Goal: Task Accomplishment & Management: Manage account settings

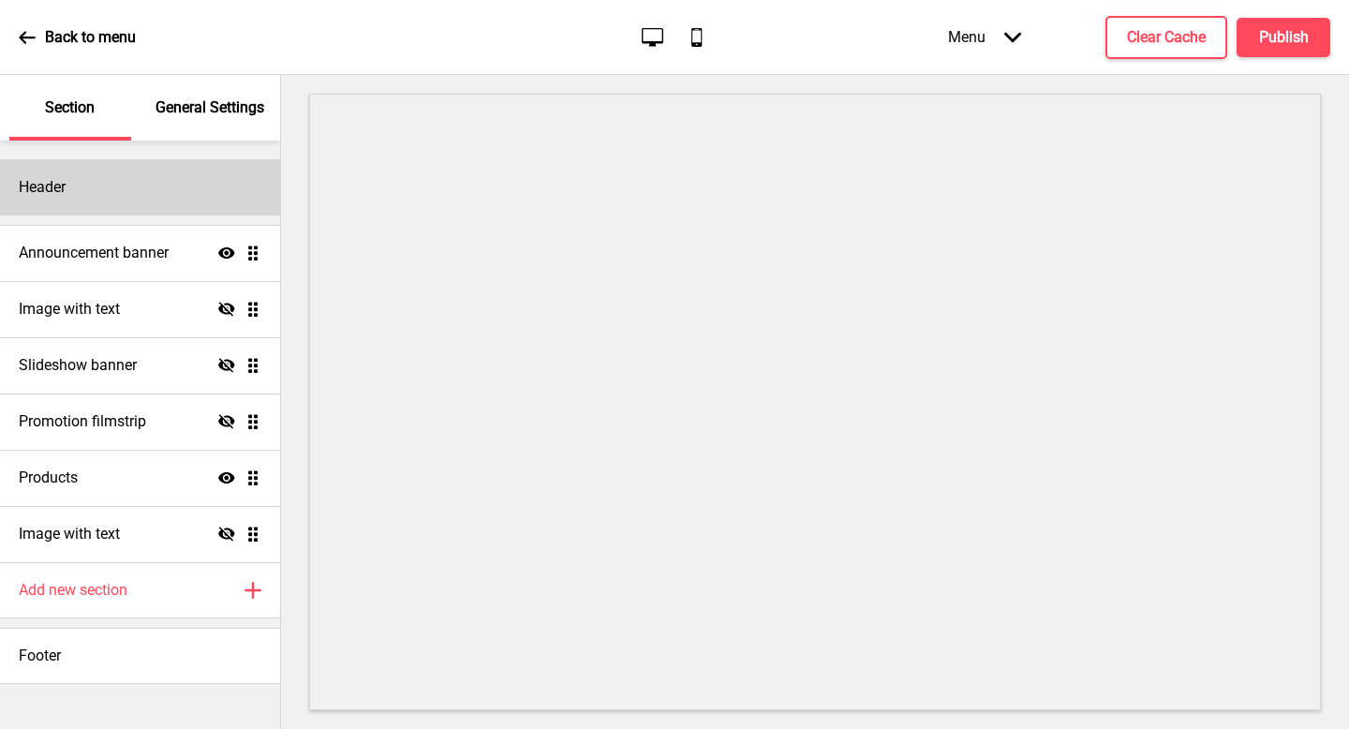
click at [116, 179] on div "Header" at bounding box center [140, 187] width 280 height 56
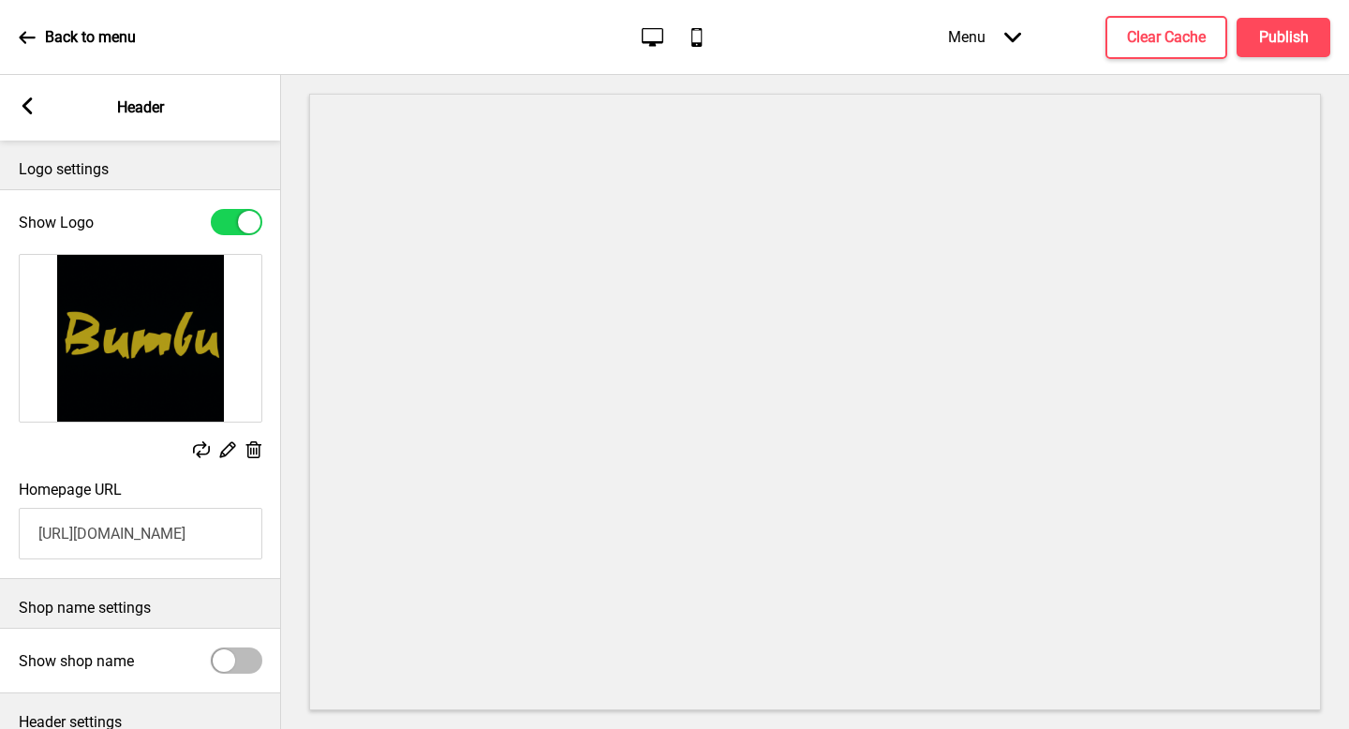
scroll to position [156, 0]
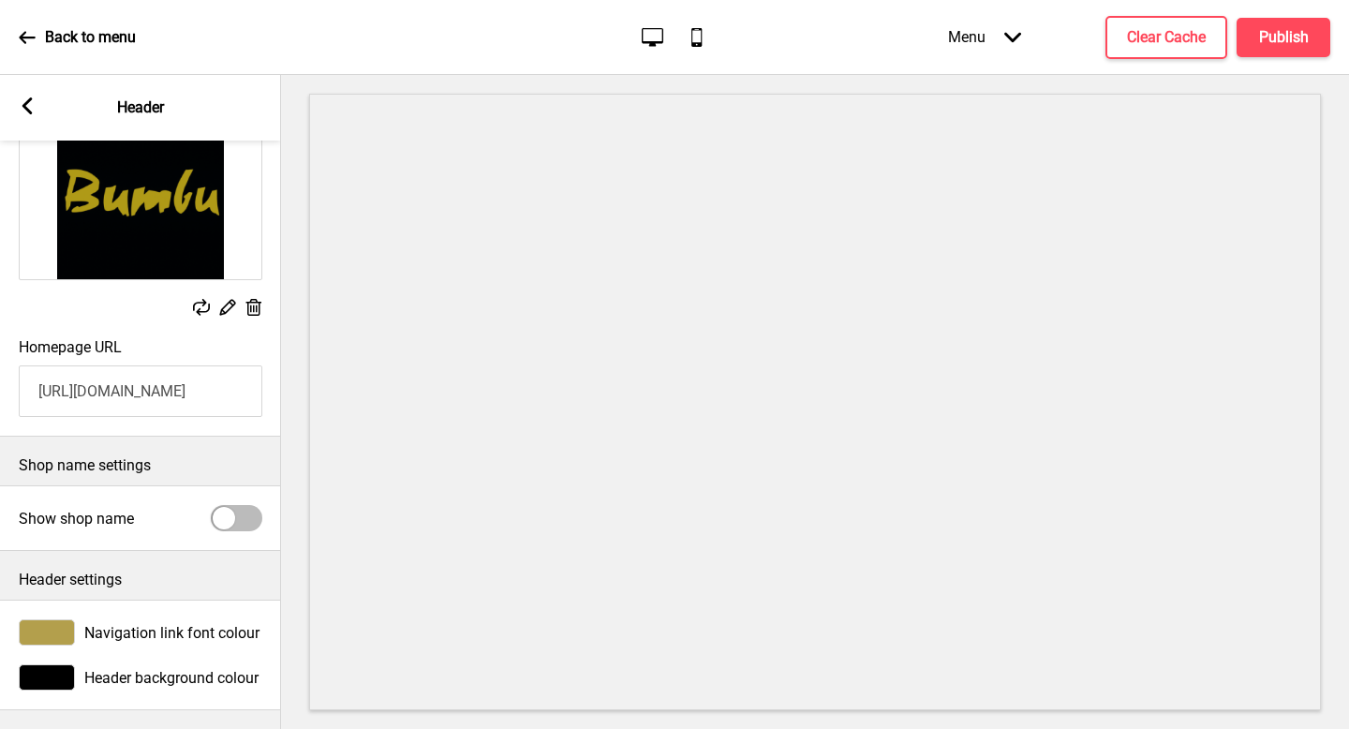
drag, startPoint x: 171, startPoint y: 371, endPoint x: 245, endPoint y: 341, distance: 79.0
click at [172, 367] on input "[URL][DOMAIN_NAME]" at bounding box center [141, 391] width 244 height 52
click at [205, 368] on input "[URL][DOMAIN_NAME]" at bounding box center [141, 391] width 244 height 52
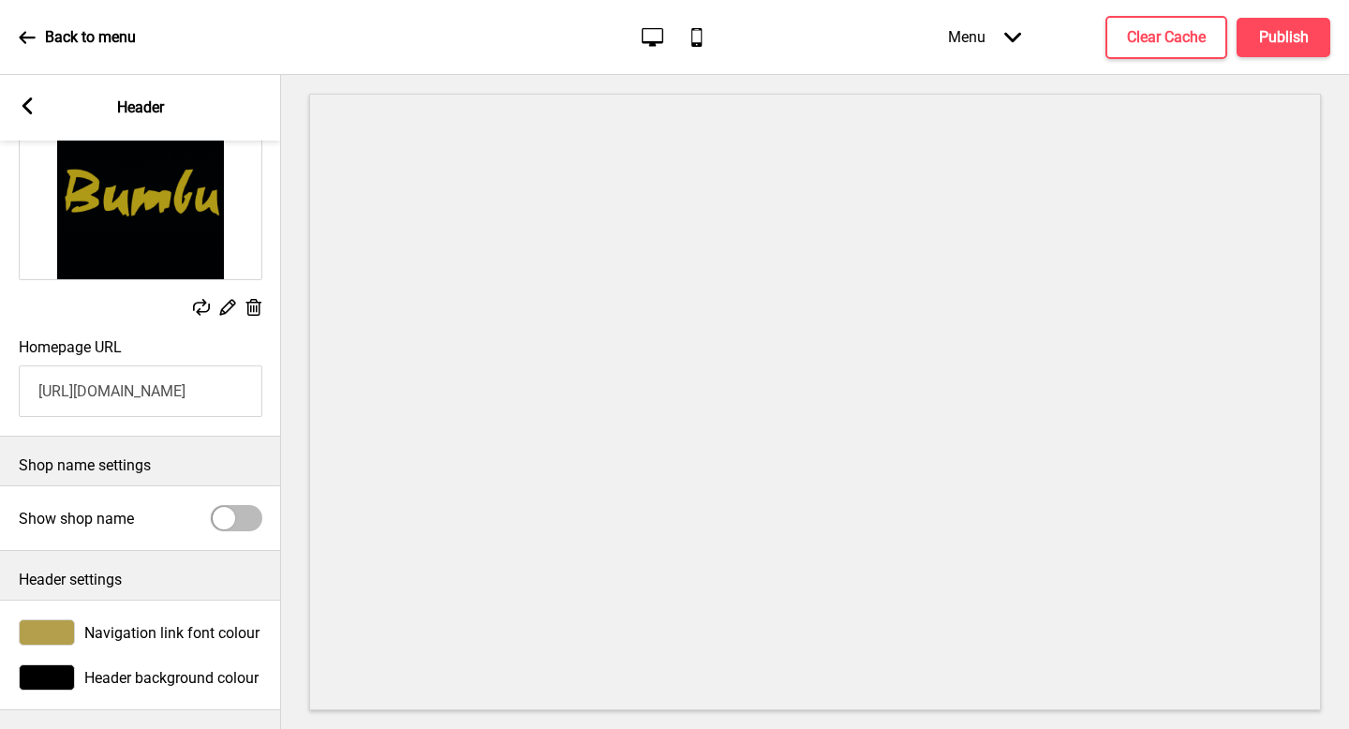
paste input "[DOMAIN_NAME][URL]"
drag, startPoint x: 198, startPoint y: 375, endPoint x: 0, endPoint y: 385, distance: 198.0
click at [0, 385] on div "Homepage URL https://bumburestaurantpreorder.oddle.me/" at bounding box center [140, 377] width 281 height 97
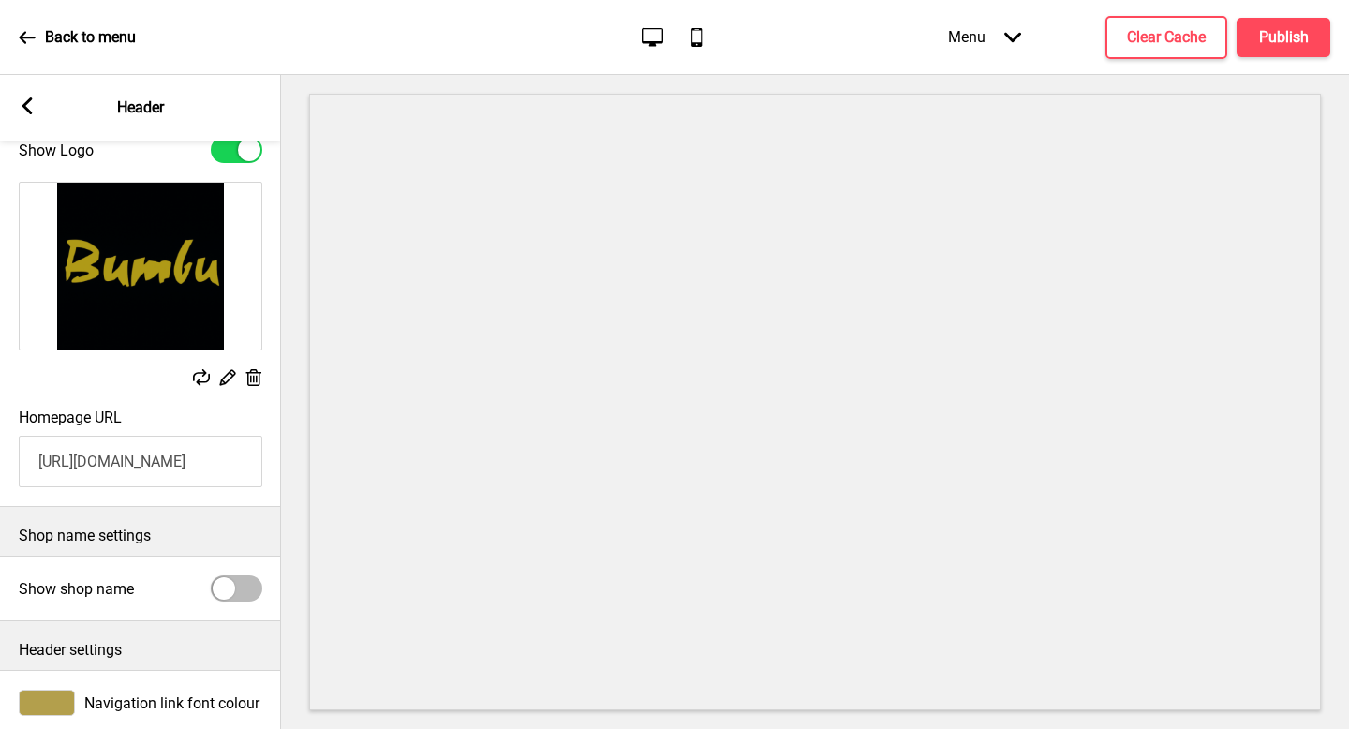
scroll to position [2, 0]
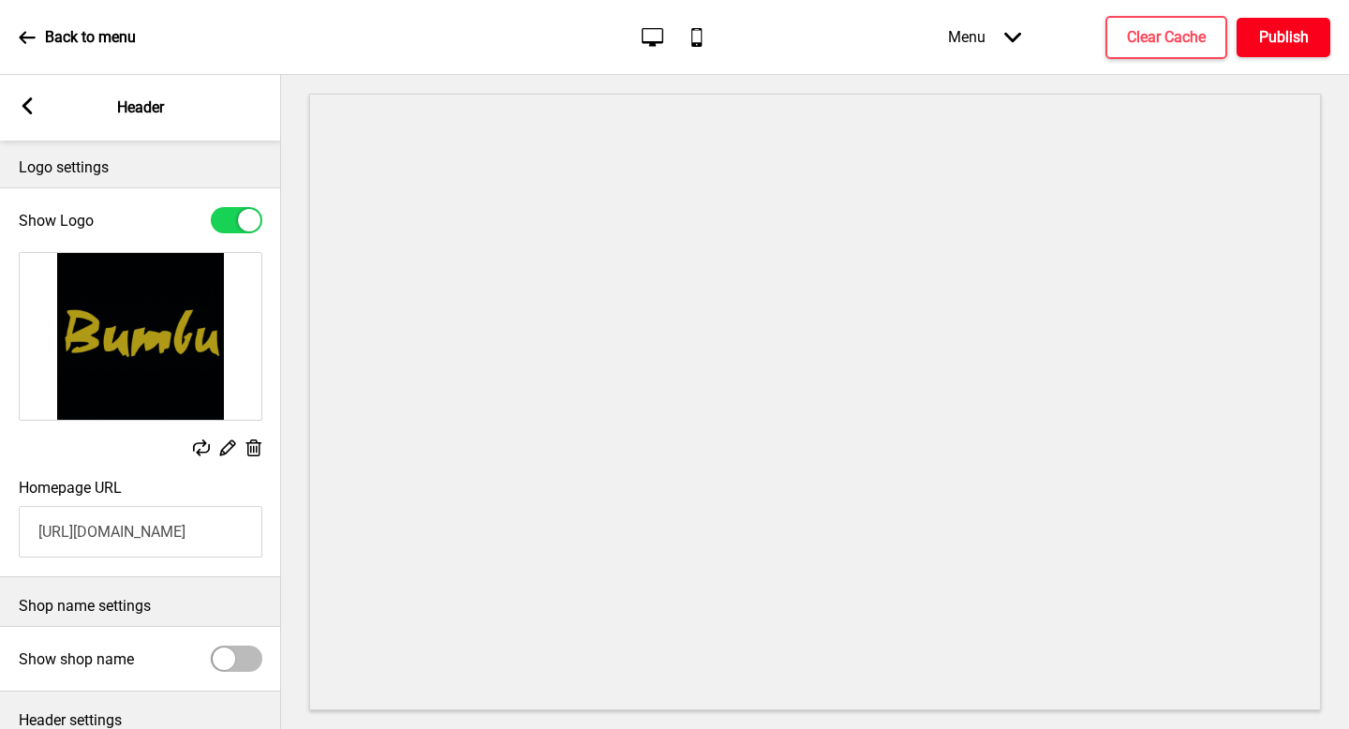
type input "[URL][DOMAIN_NAME]"
click at [1277, 48] on button "Publish" at bounding box center [1284, 37] width 94 height 39
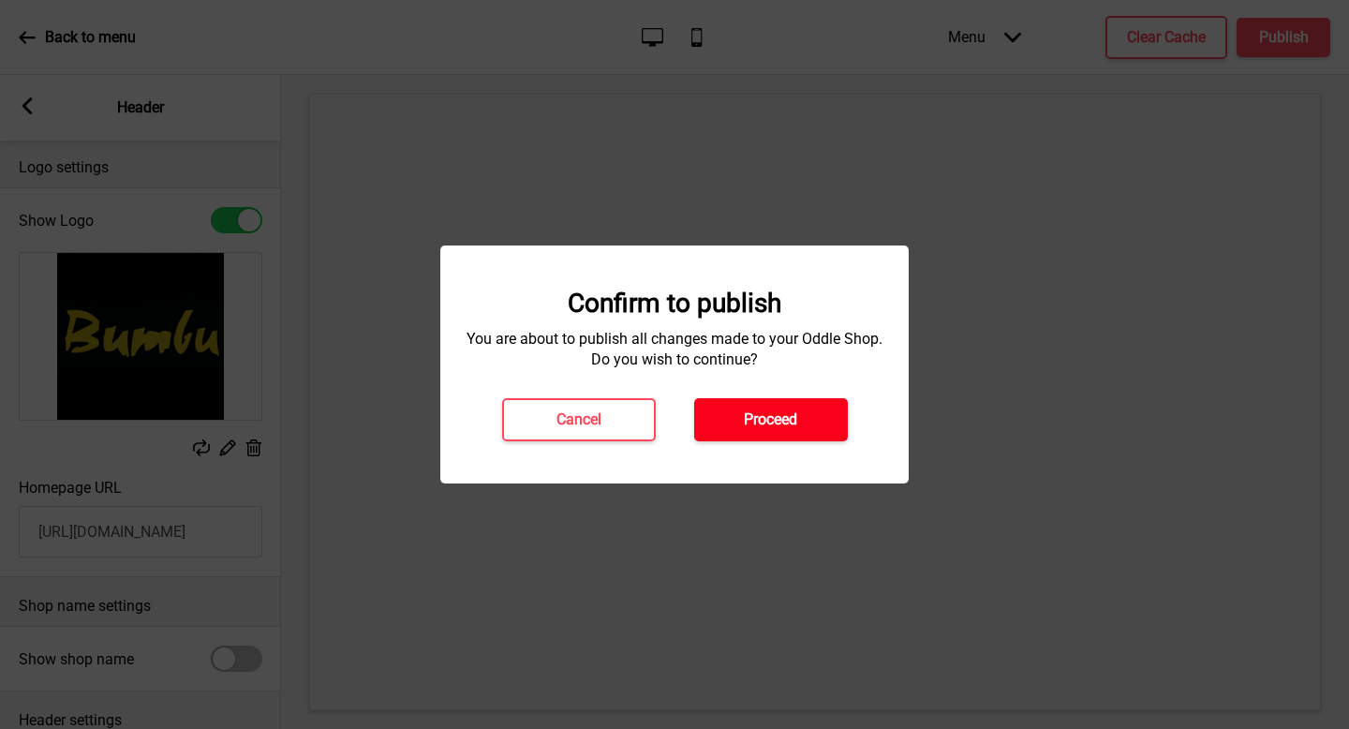
click at [769, 429] on button "Proceed" at bounding box center [771, 419] width 154 height 43
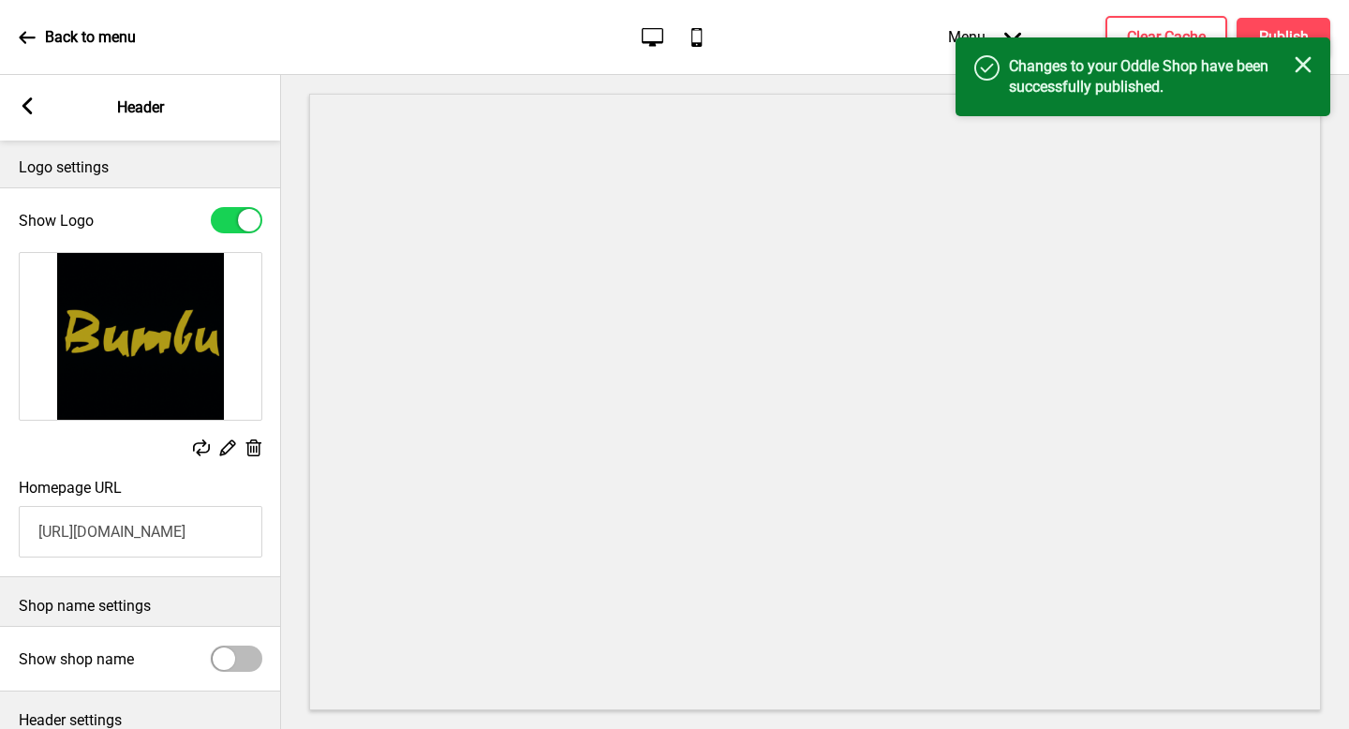
click at [1302, 64] on rect at bounding box center [1303, 64] width 17 height 17
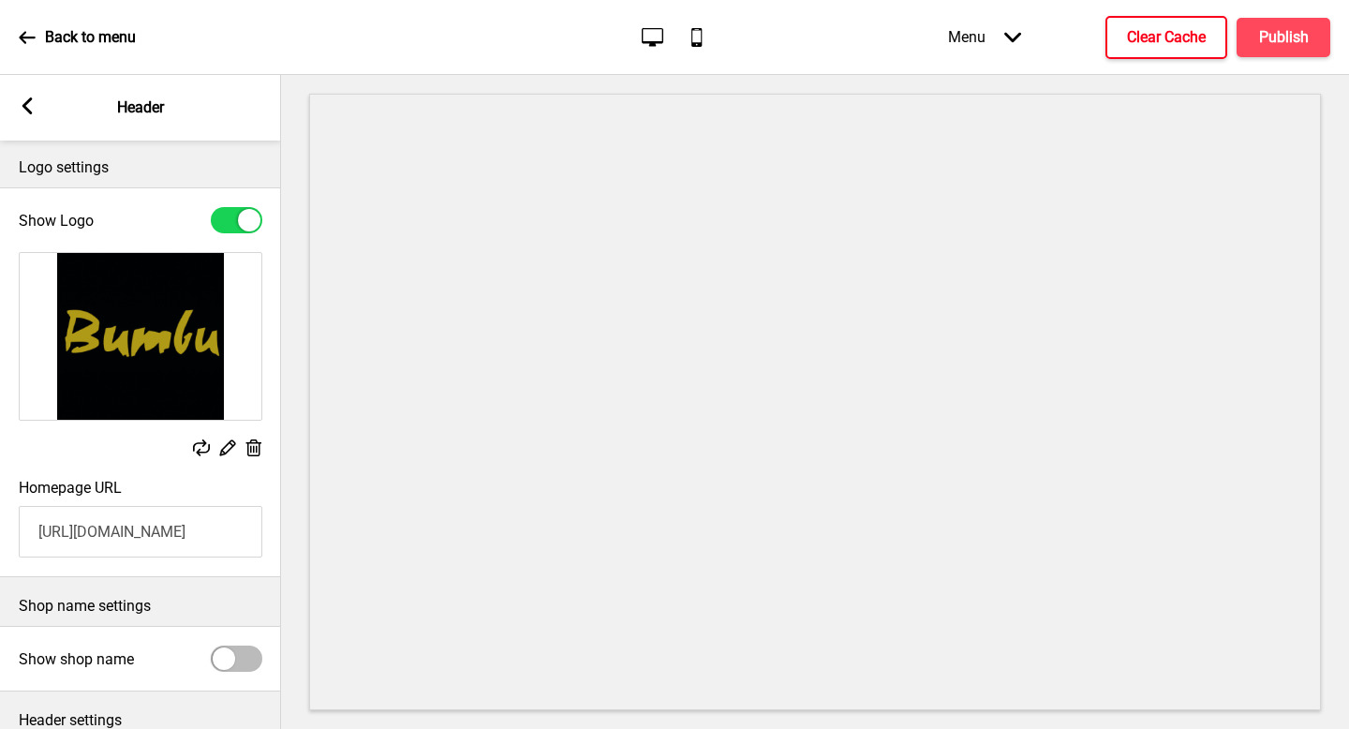
drag, startPoint x: 1149, startPoint y: 33, endPoint x: 1144, endPoint y: 60, distance: 27.6
click at [1150, 33] on h4 "Clear Cache" at bounding box center [1166, 37] width 79 height 21
click at [1300, 52] on button "Publish" at bounding box center [1284, 37] width 94 height 39
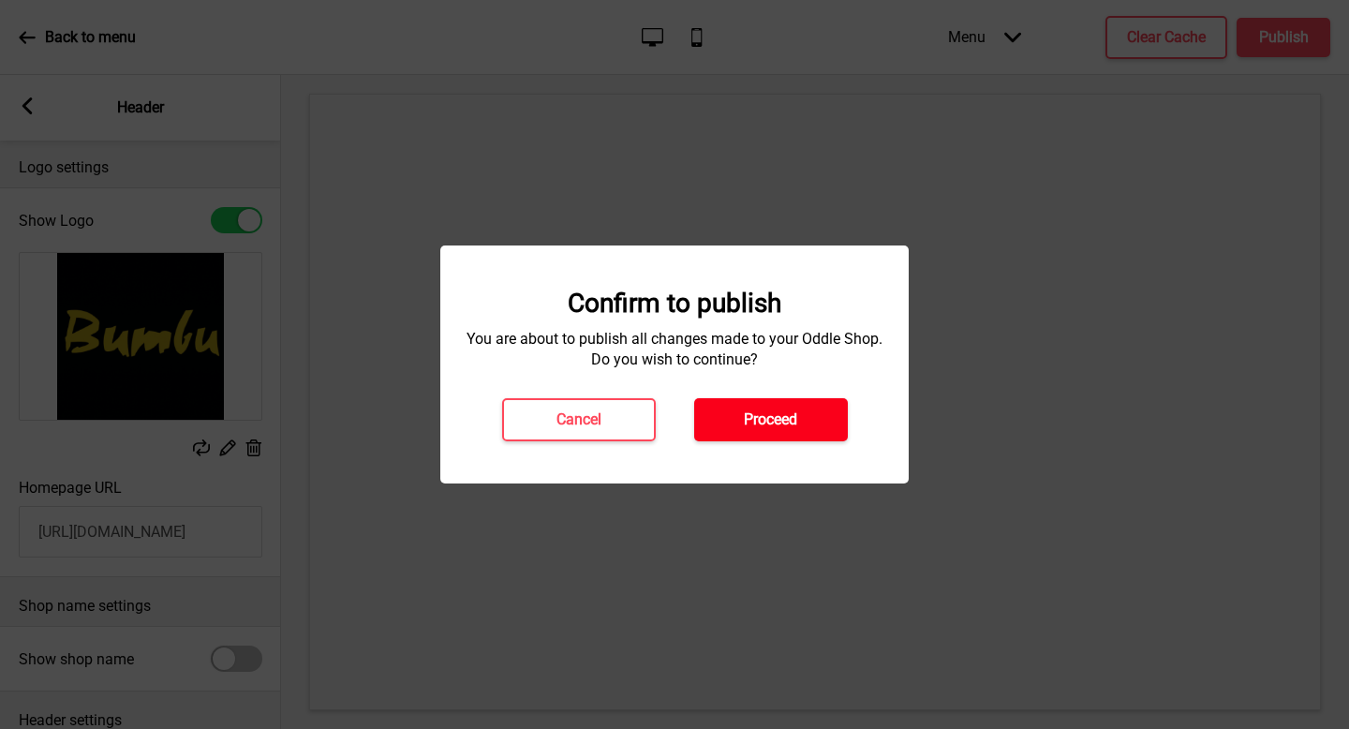
click at [799, 433] on button "Proceed" at bounding box center [771, 419] width 154 height 43
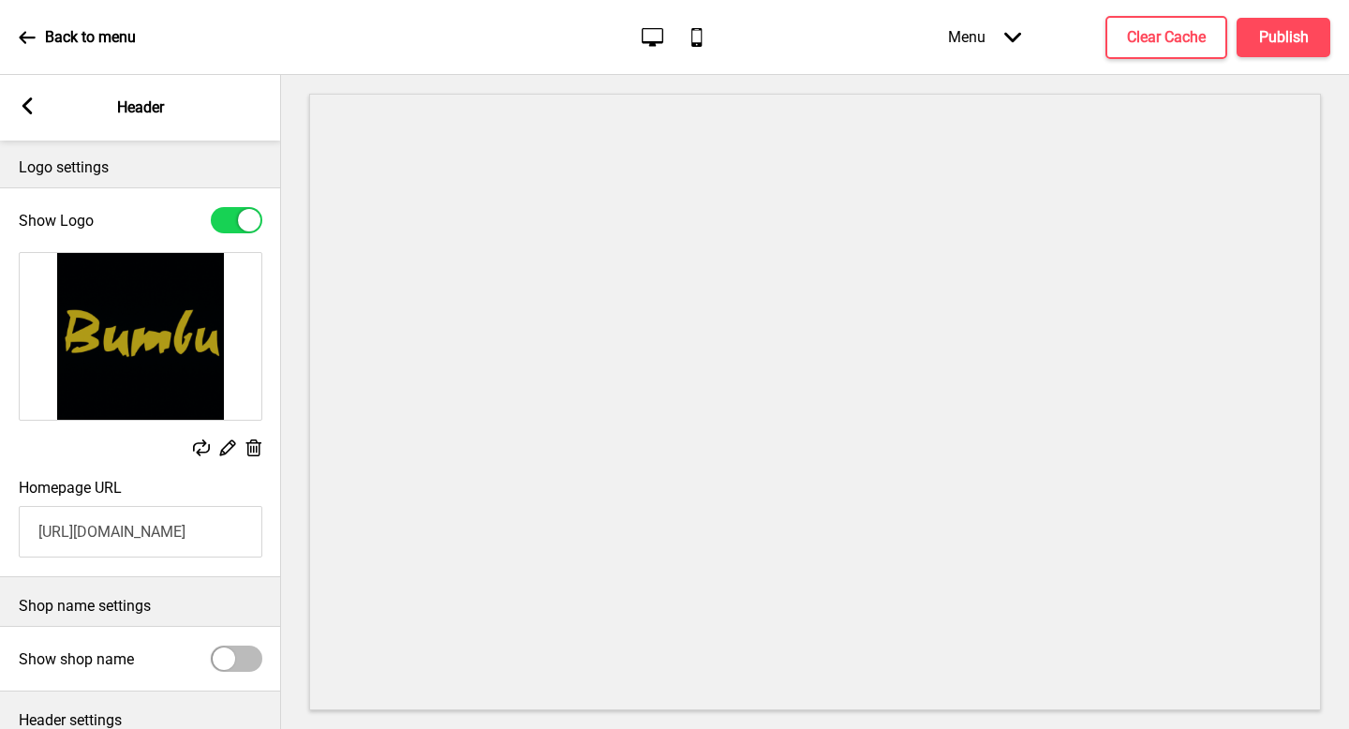
click at [794, 41] on div "Back to menu Desktop Mobile Menu Arrow down Product Page Store Information Chec…" at bounding box center [674, 37] width 1349 height 75
drag, startPoint x: 432, startPoint y: 71, endPoint x: 449, endPoint y: 71, distance: 16.9
click at [443, 71] on div "Back to menu Desktop Mobile Menu Arrow down Product Page Store Information Chec…" at bounding box center [674, 37] width 1349 height 75
click at [70, 47] on div "Back to menu" at bounding box center [77, 37] width 117 height 51
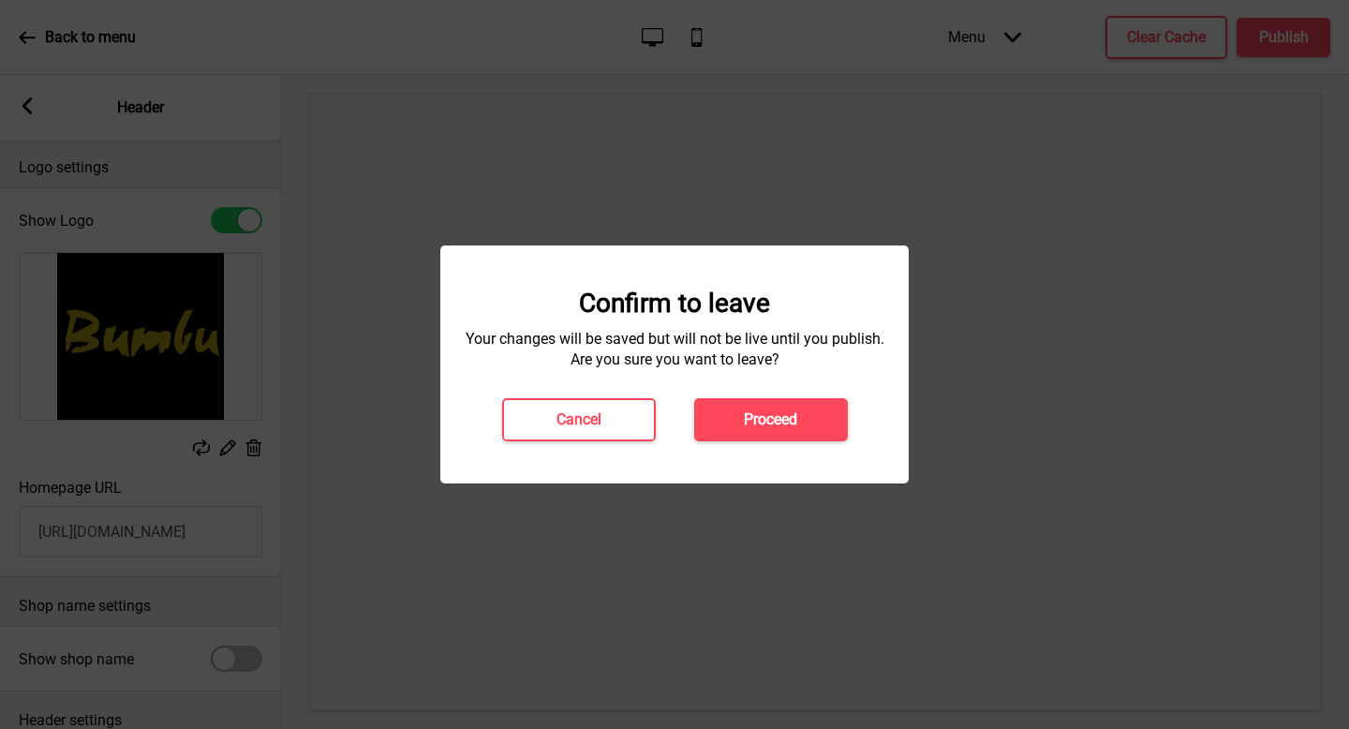
click at [738, 395] on div "Confirm to leave Your changes will be saved but will not be live until you publ…" at bounding box center [674, 365] width 431 height 154
click at [742, 419] on button "Proceed" at bounding box center [771, 419] width 154 height 43
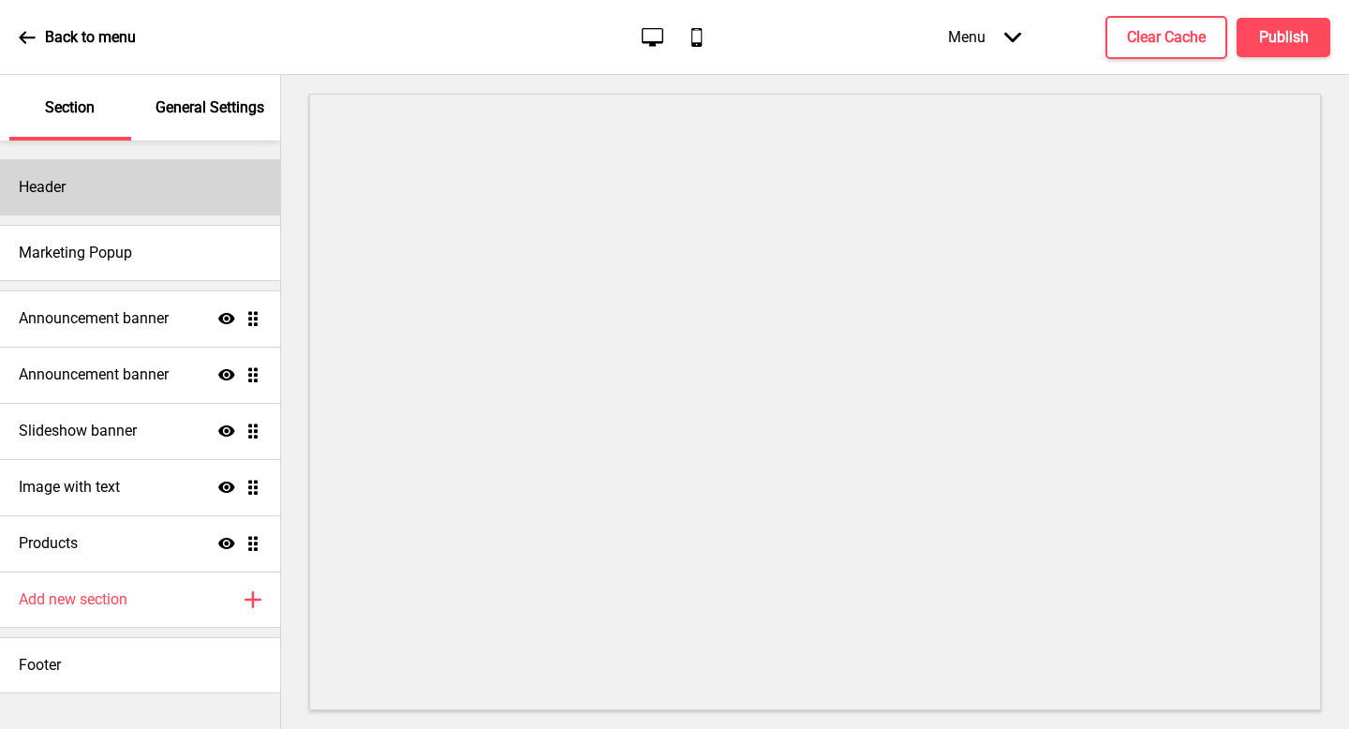
click at [142, 179] on div "Header" at bounding box center [140, 187] width 280 height 56
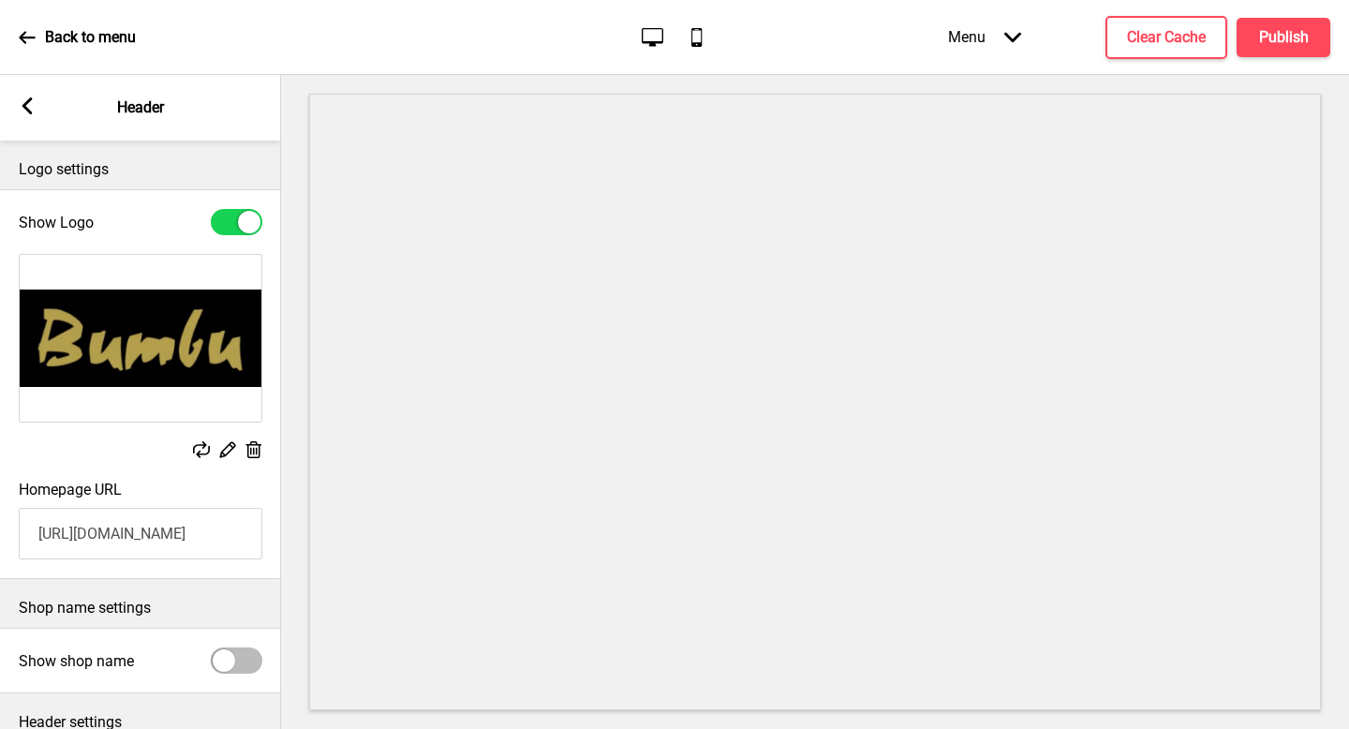
click at [135, 527] on input "https://www.bumbu.sg/" at bounding box center [141, 534] width 244 height 52
click at [135, 528] on input "https://www.bumbu.sg/" at bounding box center [141, 534] width 244 height 52
click at [136, 528] on input "https://www.bumbu.sg/" at bounding box center [141, 534] width 244 height 52
paste input "bumburestaurantpreorder.oddle.me/en_SG"
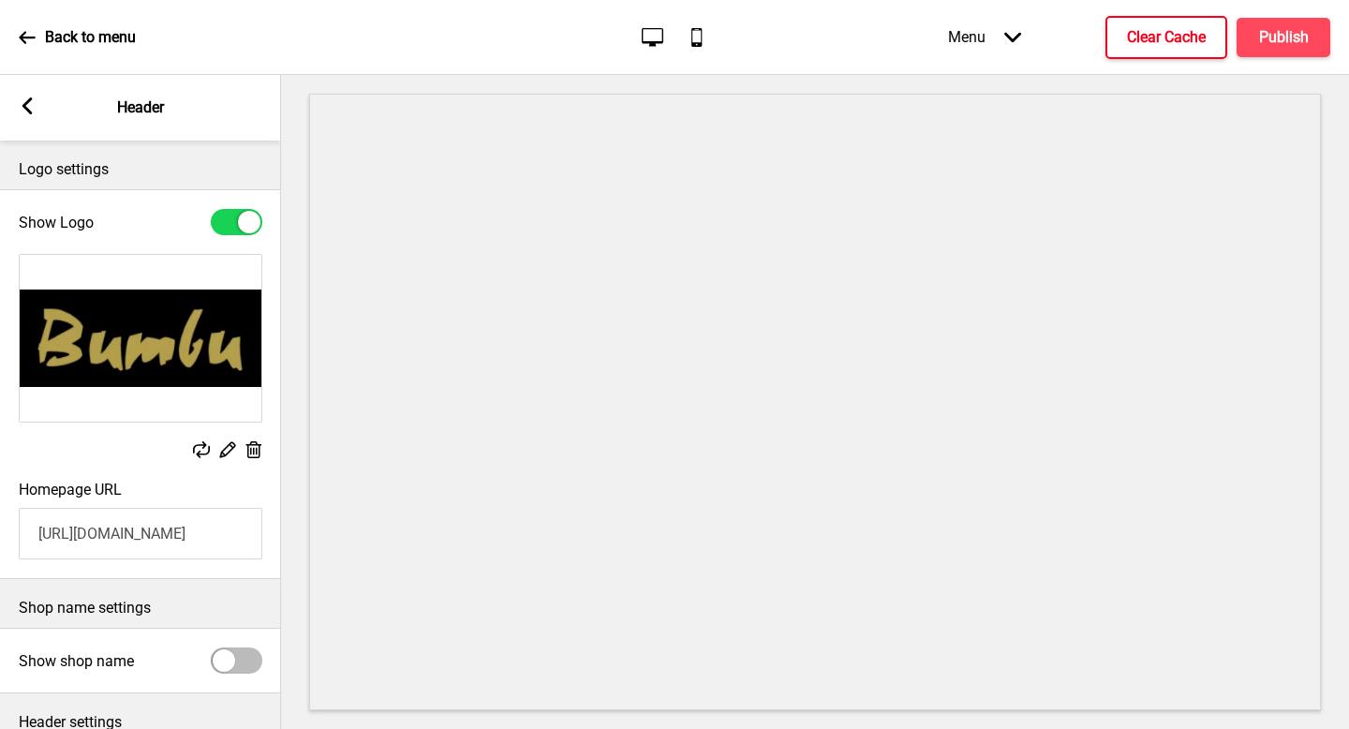
type input "https://bumburestaurantpreorder.oddle.me/"
click at [1148, 55] on button "Clear Cache" at bounding box center [1167, 37] width 122 height 43
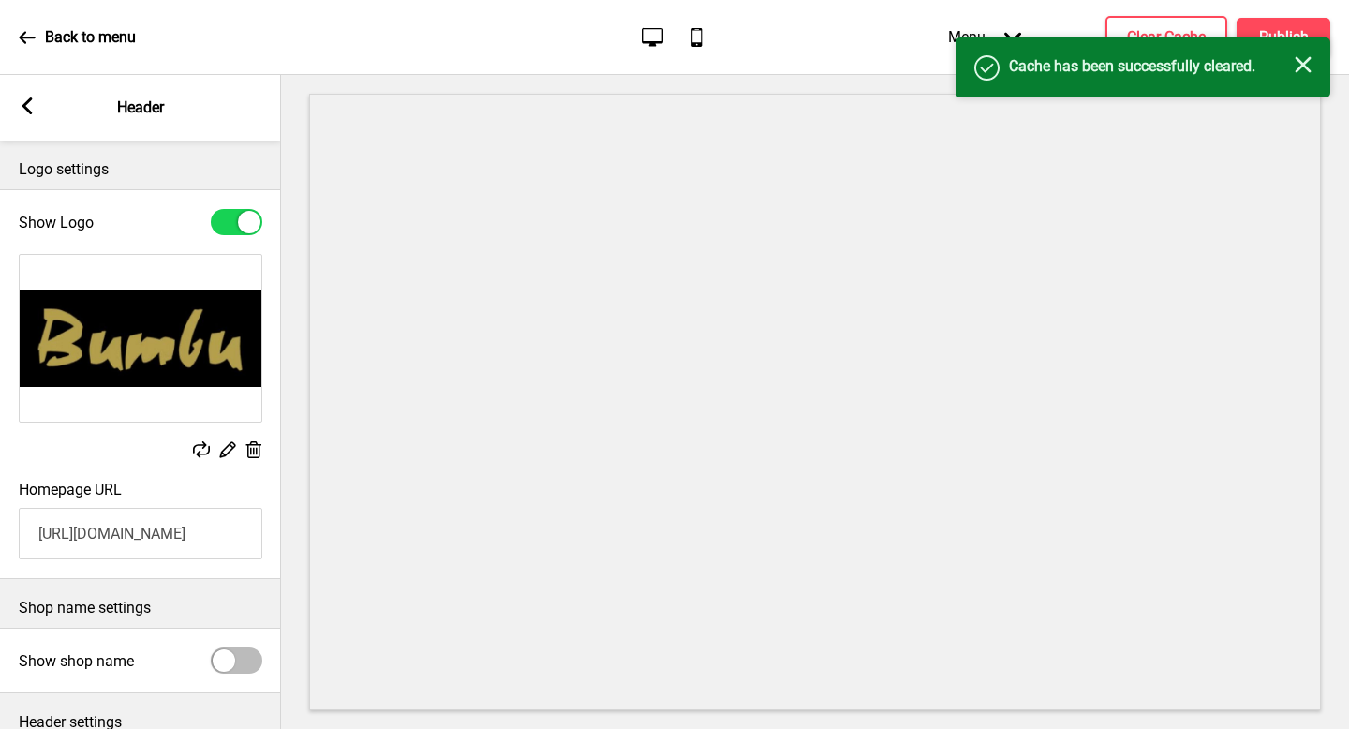
click at [1288, 42] on div "Success Cache has been successfully cleared. Close" at bounding box center [1143, 67] width 375 height 60
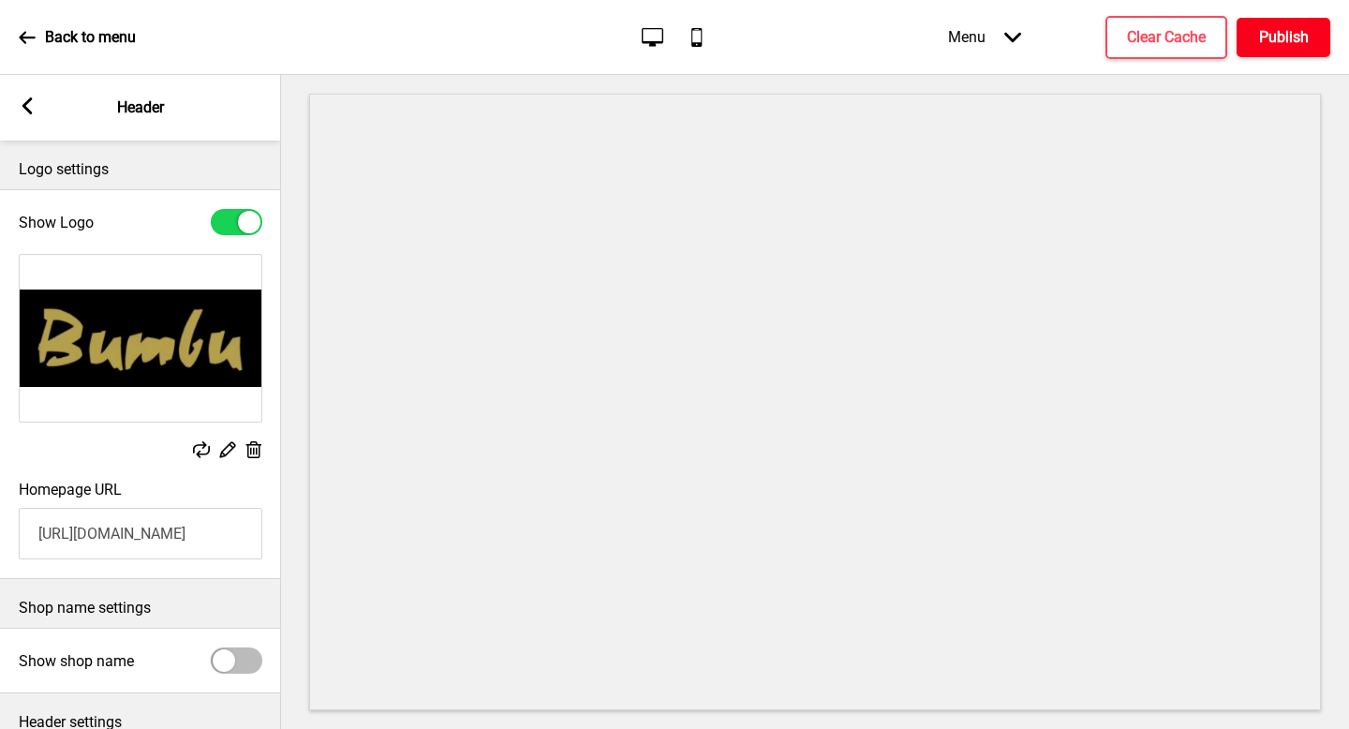
click at [1298, 44] on h4 "Publish" at bounding box center [1284, 37] width 50 height 21
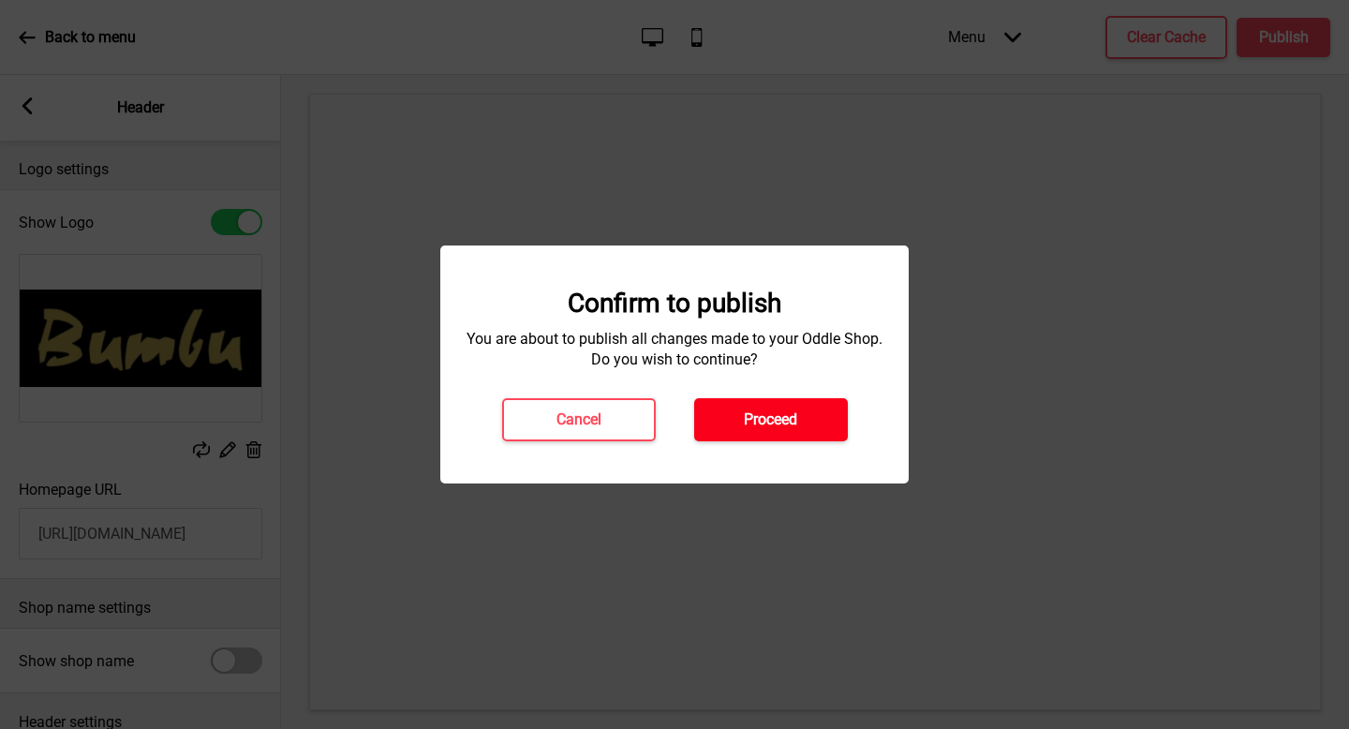
click at [772, 422] on h4 "Proceed" at bounding box center [770, 419] width 53 height 21
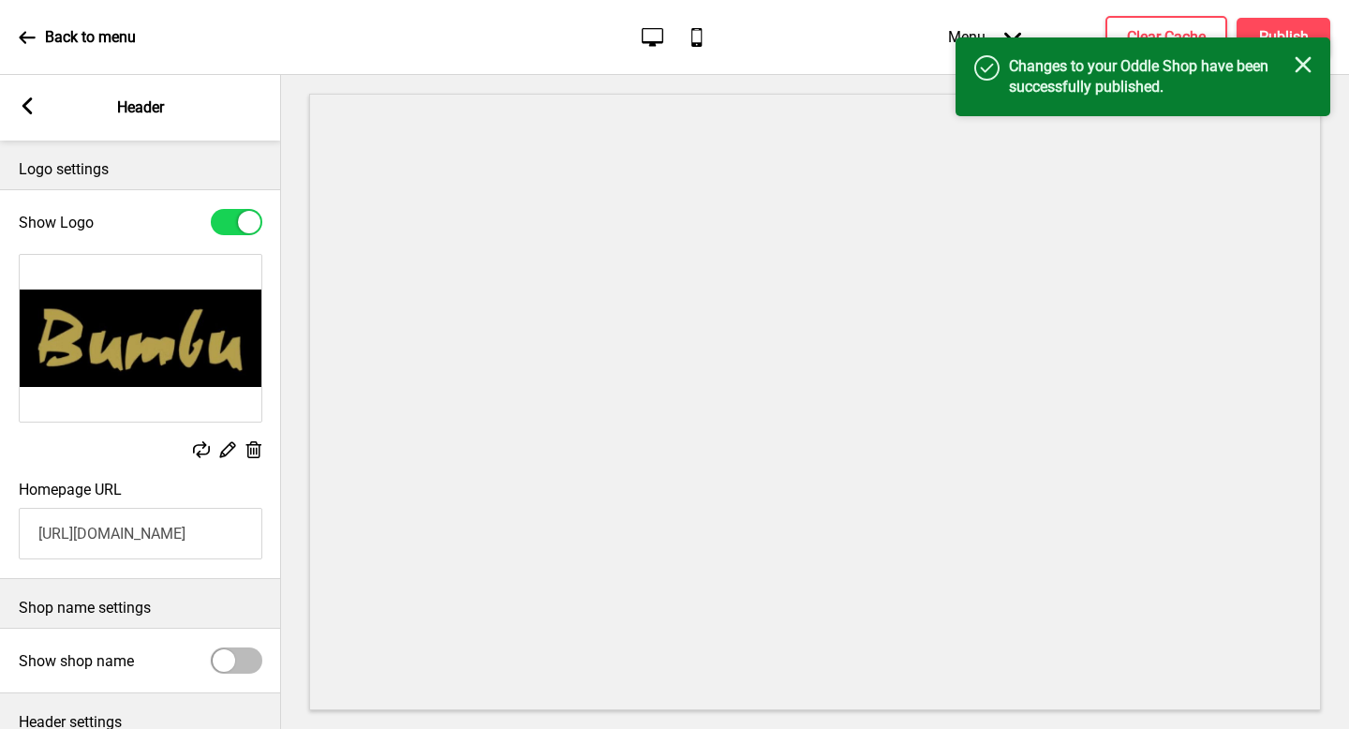
click at [1304, 61] on icon "Close" at bounding box center [1303, 64] width 17 height 17
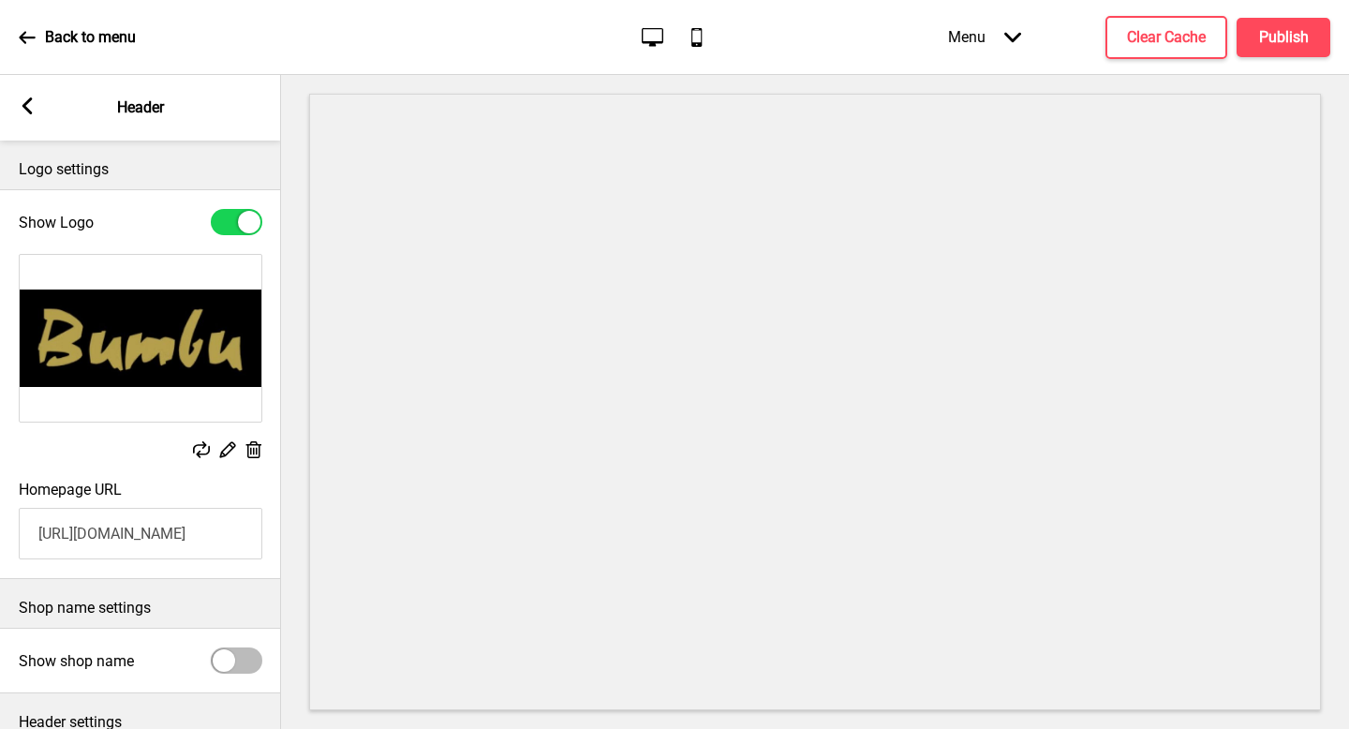
click at [196, 377] on img at bounding box center [141, 338] width 242 height 167
click at [226, 447] on icon at bounding box center [228, 450] width 16 height 16
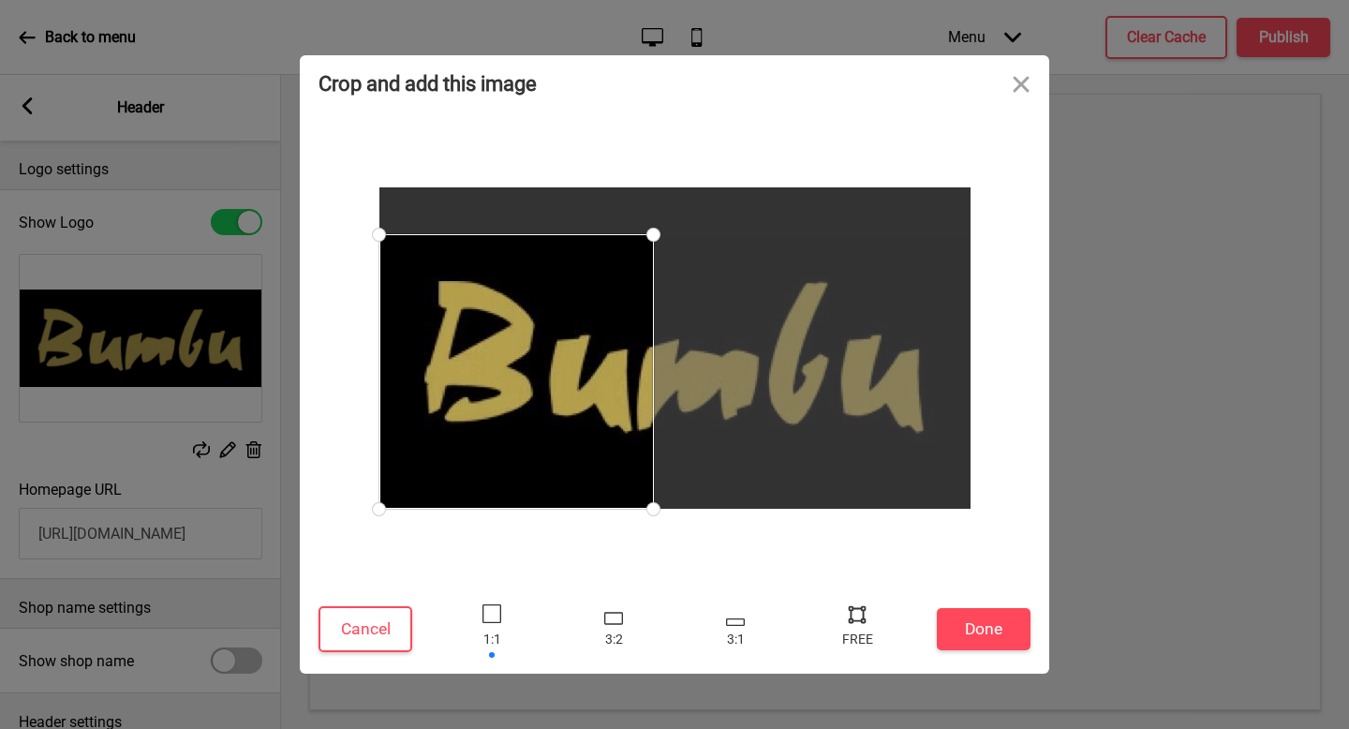
drag, startPoint x: 616, startPoint y: 469, endPoint x: 1079, endPoint y: 521, distance: 466.7
click at [1088, 520] on div "Crop and add this image Cancel Done Drop a file here Drag & drop files here or …" at bounding box center [674, 364] width 1349 height 729
click at [872, 619] on div at bounding box center [857, 629] width 56 height 61
click at [858, 624] on div at bounding box center [857, 614] width 28 height 28
click at [862, 614] on div at bounding box center [857, 614] width 28 height 28
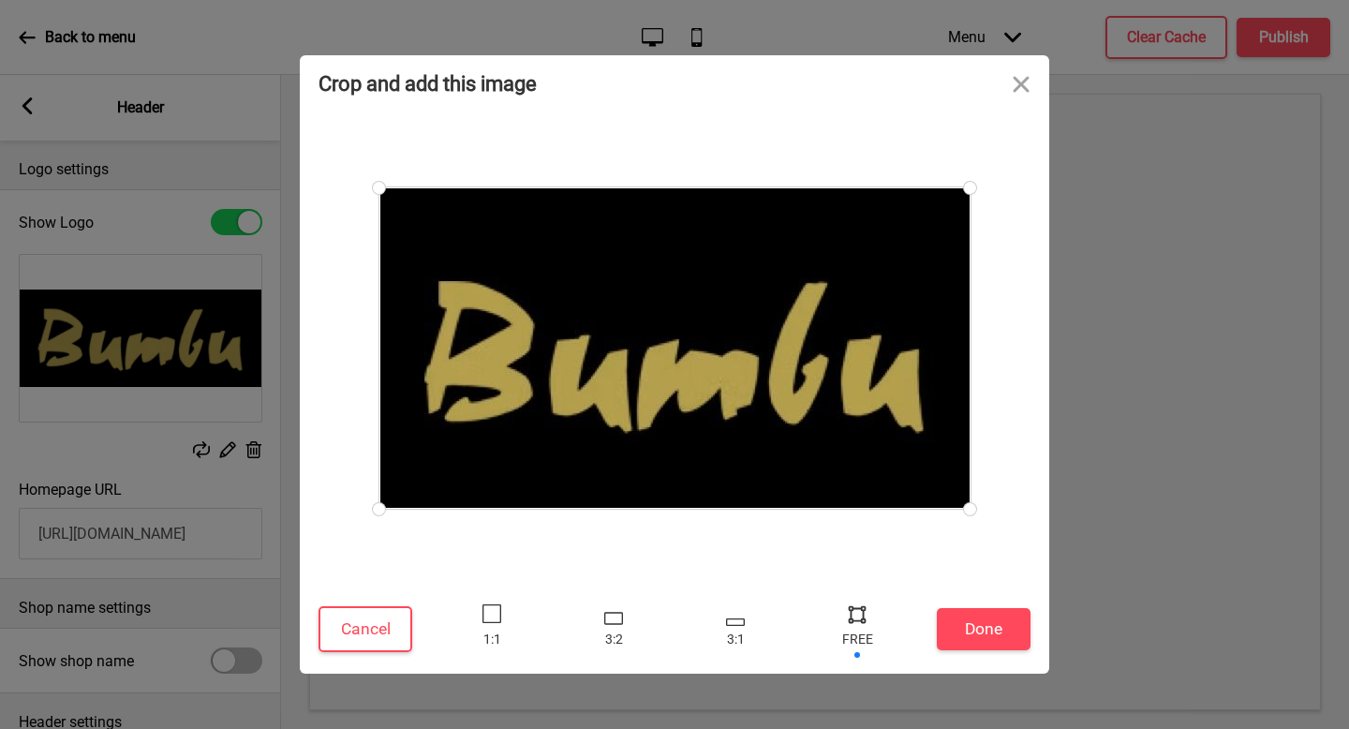
drag, startPoint x: 660, startPoint y: 240, endPoint x: 1066, endPoint y: 157, distance: 415.0
click at [1066, 157] on div "Crop and add this image Cancel Done Drop a file here Drag & drop files here or …" at bounding box center [674, 364] width 1349 height 729
click at [970, 285] on div at bounding box center [675, 348] width 595 height 325
click at [1000, 284] on div at bounding box center [675, 348] width 712 height 454
click at [1020, 83] on button "Close" at bounding box center [1021, 83] width 56 height 56
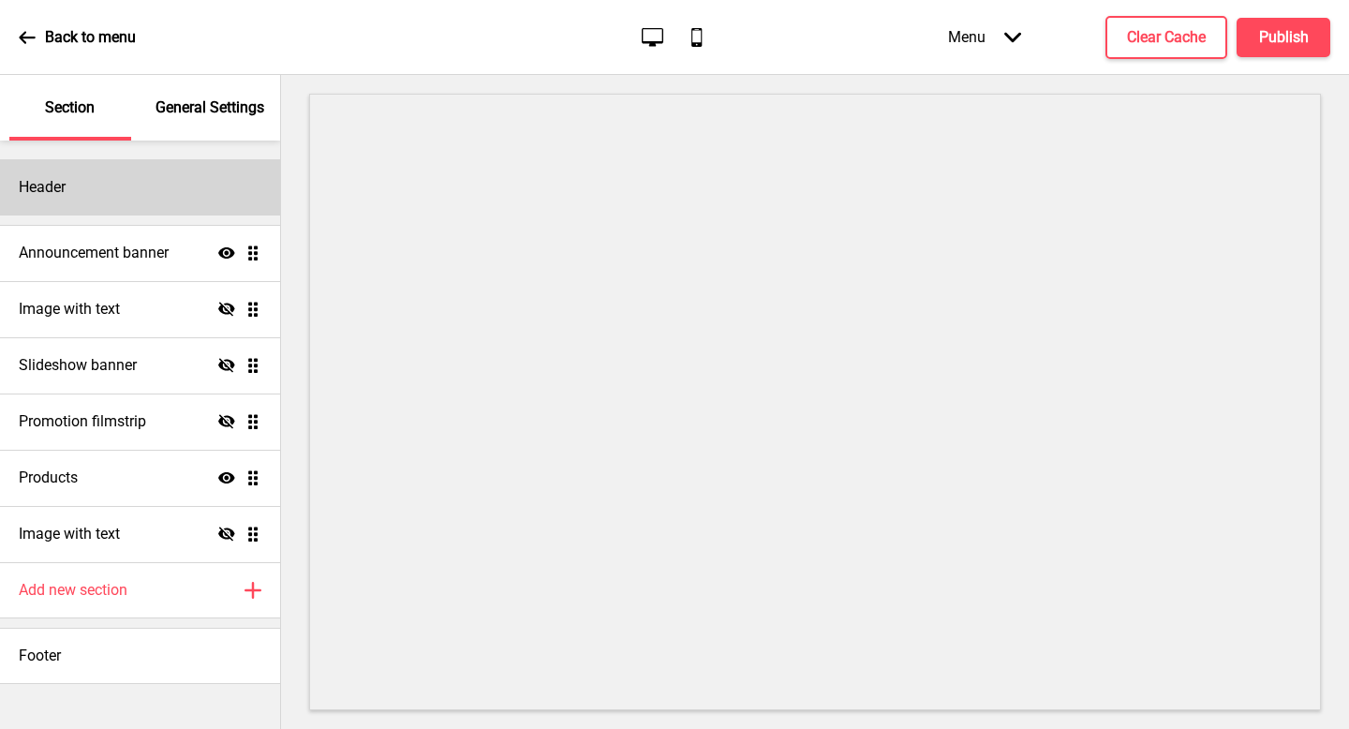
click at [171, 183] on div "Header" at bounding box center [140, 187] width 280 height 56
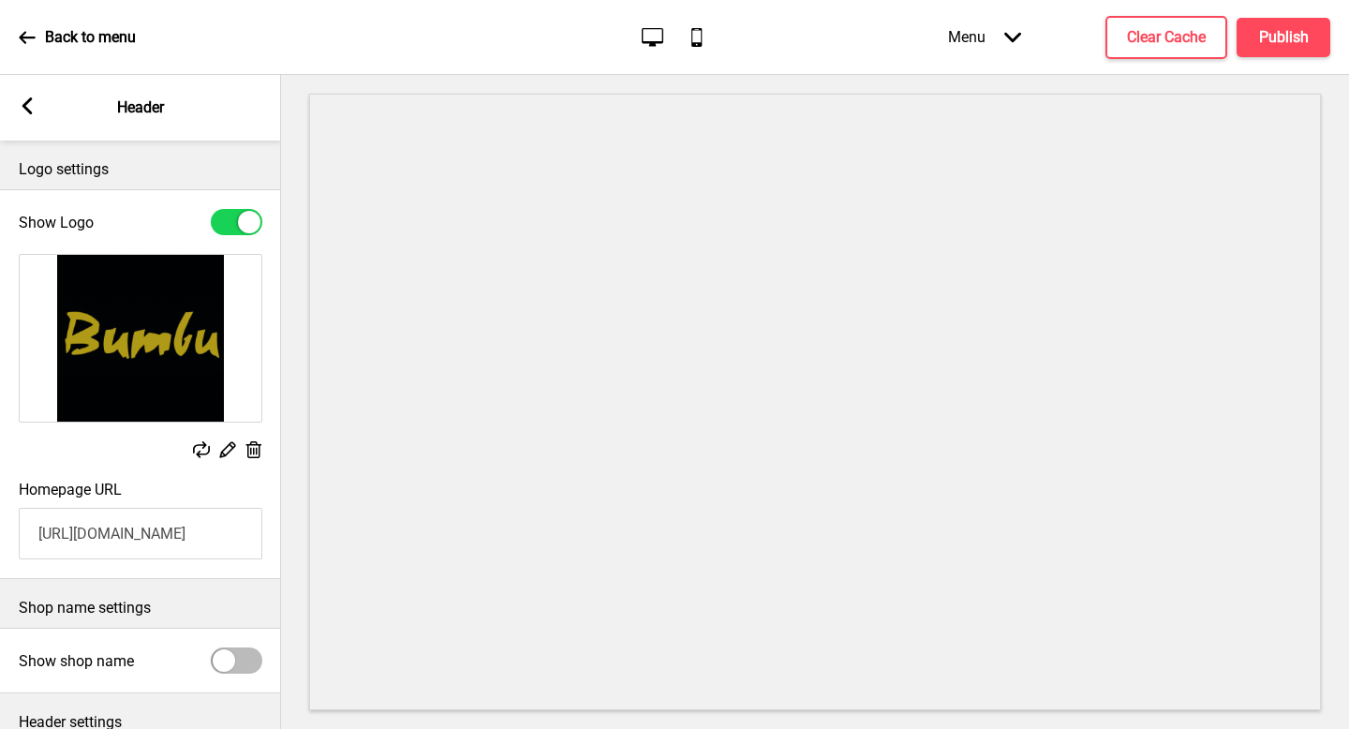
click at [246, 454] on rect at bounding box center [254, 450] width 20 height 20
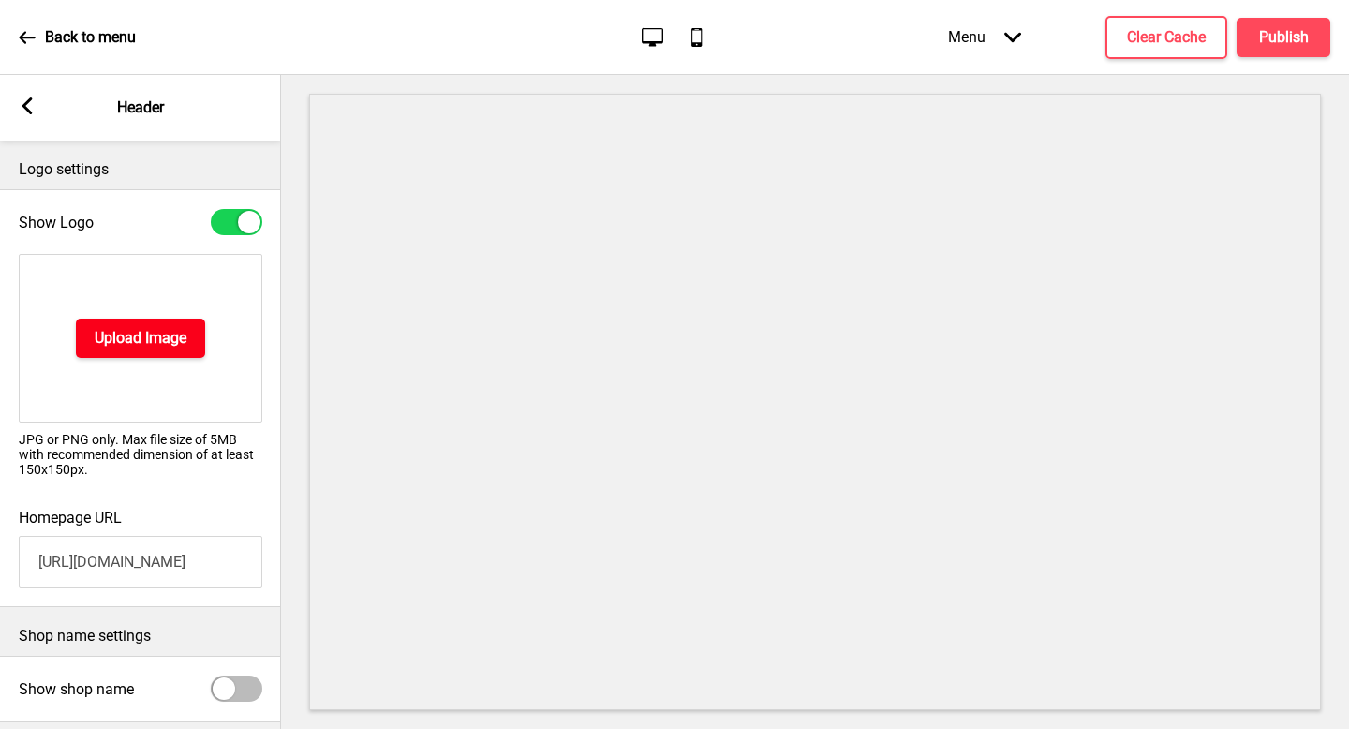
click at [137, 321] on button "Upload Image" at bounding box center [140, 338] width 129 height 39
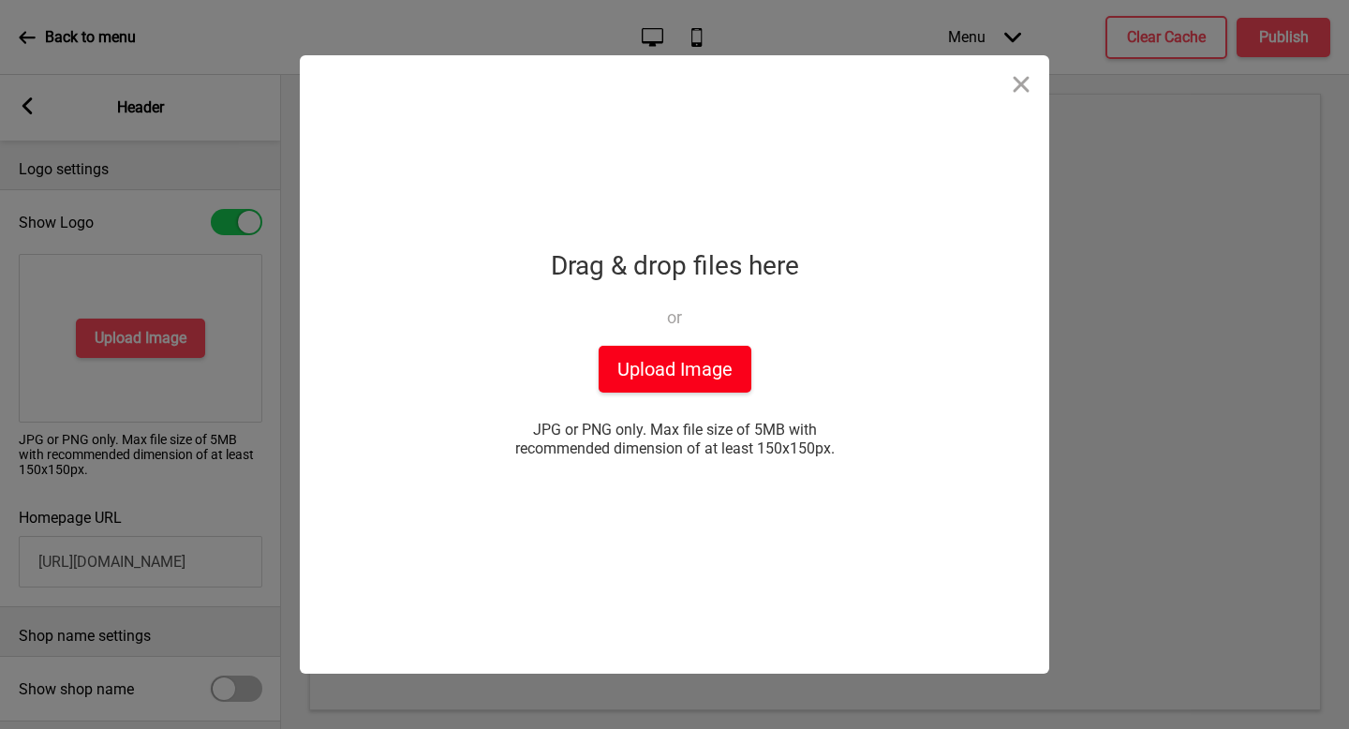
click at [663, 375] on button "Upload Image" at bounding box center [675, 369] width 153 height 47
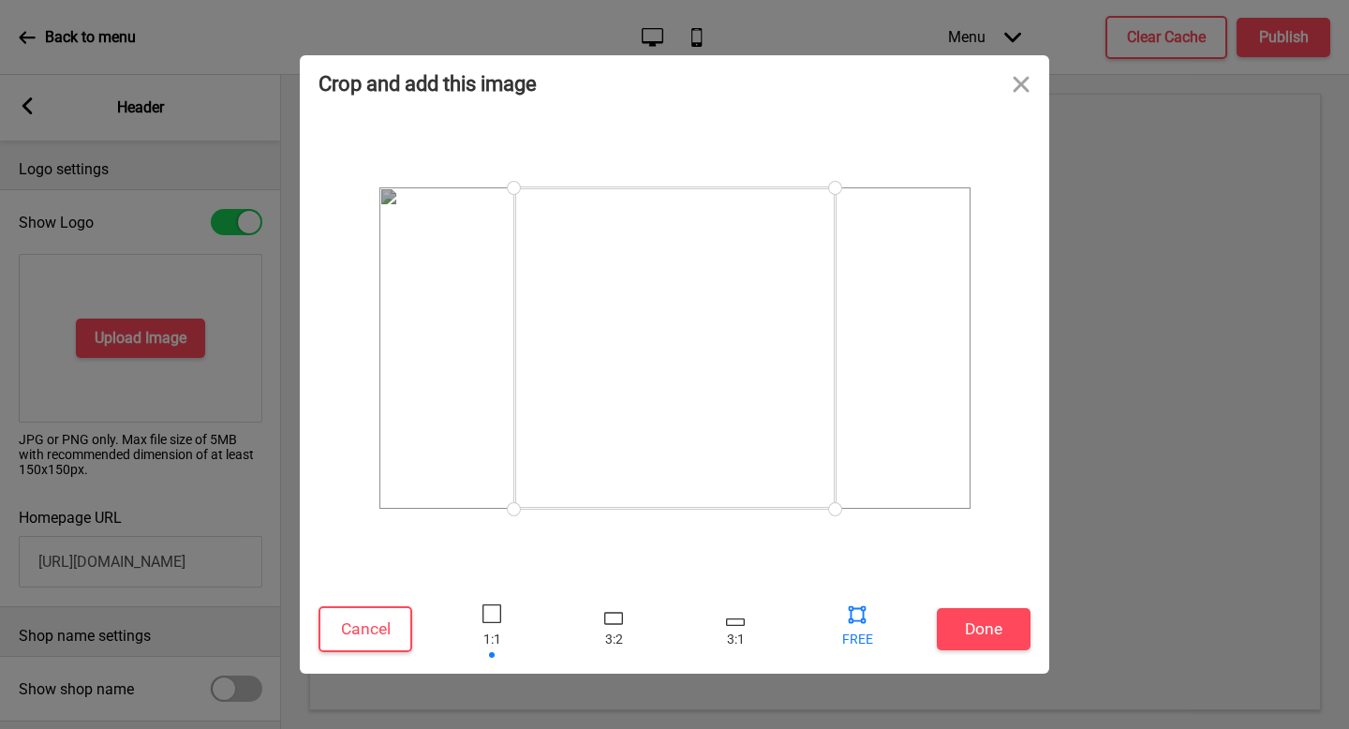
click at [854, 632] on div at bounding box center [857, 629] width 56 height 61
drag, startPoint x: 893, startPoint y: 509, endPoint x: 1112, endPoint y: 522, distance: 219.7
click at [1112, 522] on div "Crop and add this image Cancel Done Drop a file here Drag & drop files here or …" at bounding box center [674, 364] width 1349 height 729
drag, startPoint x: 518, startPoint y: 510, endPoint x: 333, endPoint y: 559, distance: 192.1
click at [310, 545] on div at bounding box center [675, 348] width 750 height 473
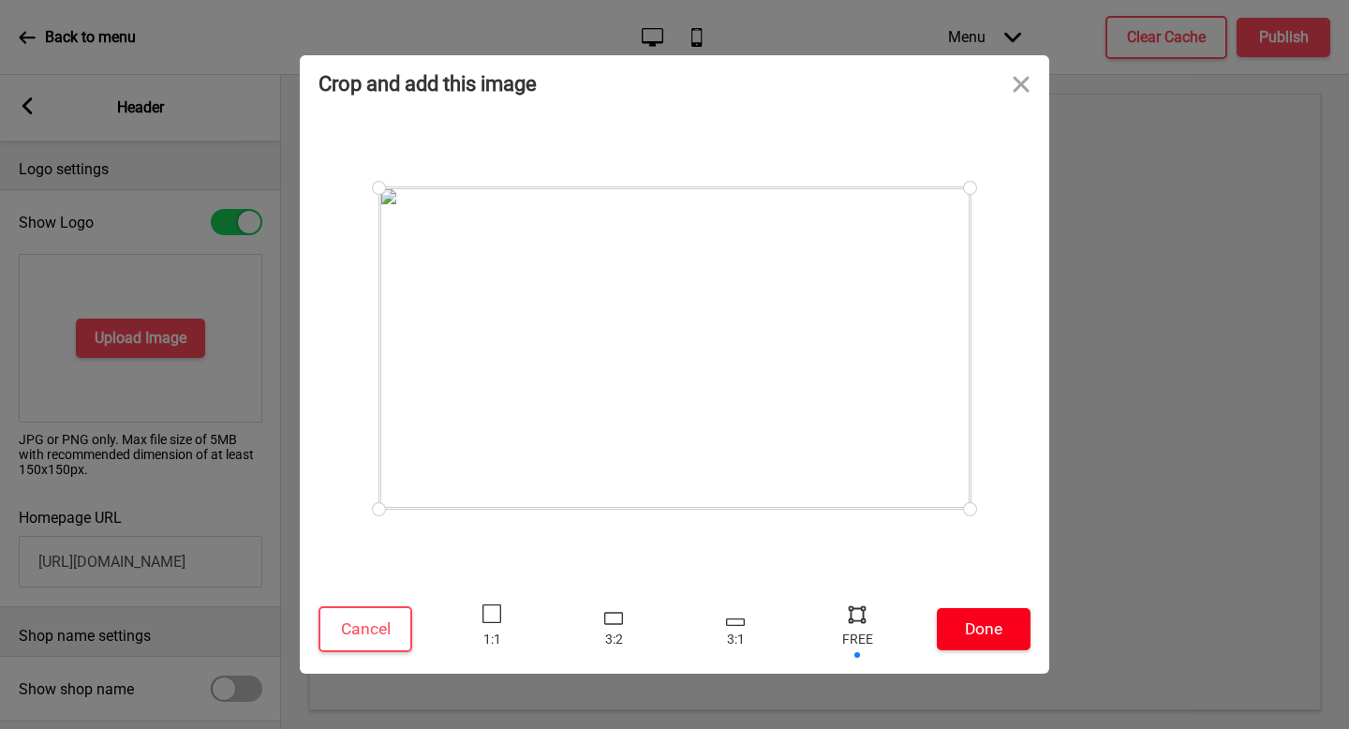
click at [949, 637] on button "Done" at bounding box center [984, 629] width 94 height 42
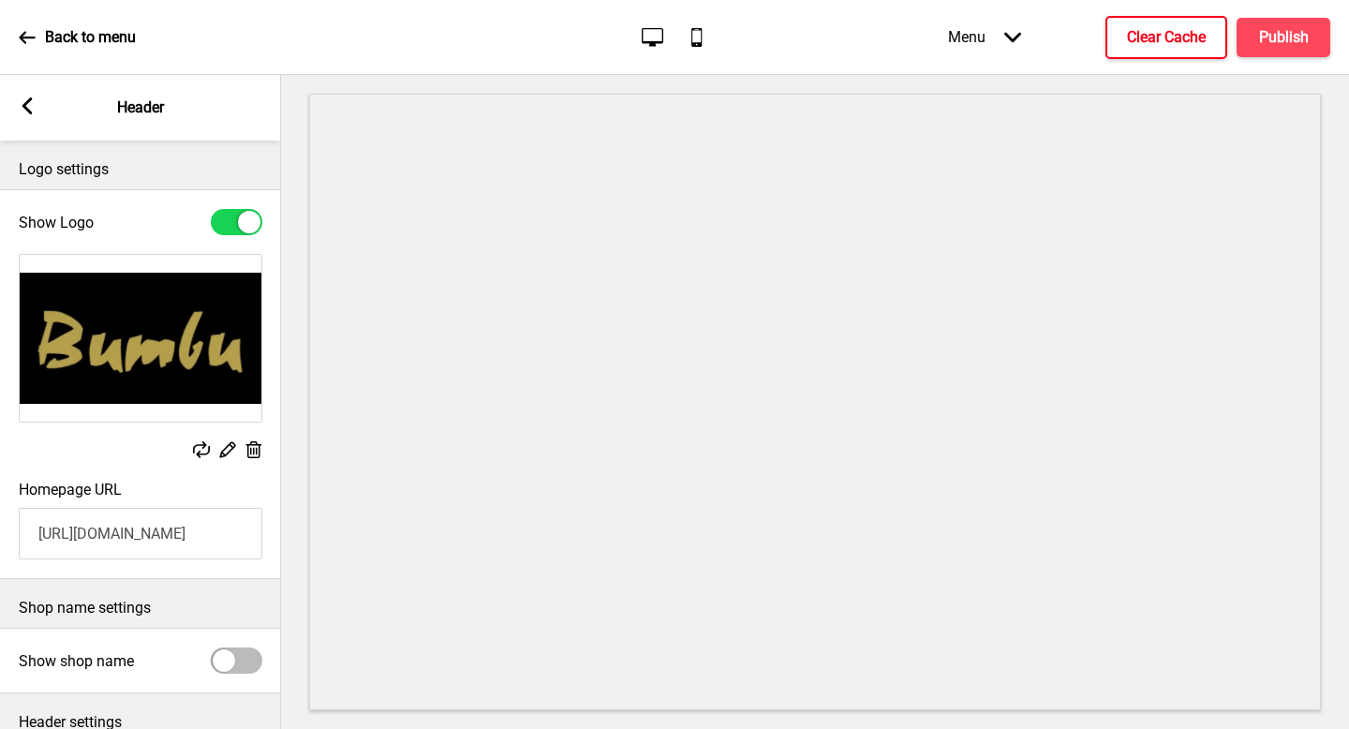
click at [1154, 46] on h4 "Clear Cache" at bounding box center [1166, 37] width 79 height 21
click at [161, 539] on input "https://bumburestaurantpreorder.oddle.me/" at bounding box center [141, 534] width 244 height 52
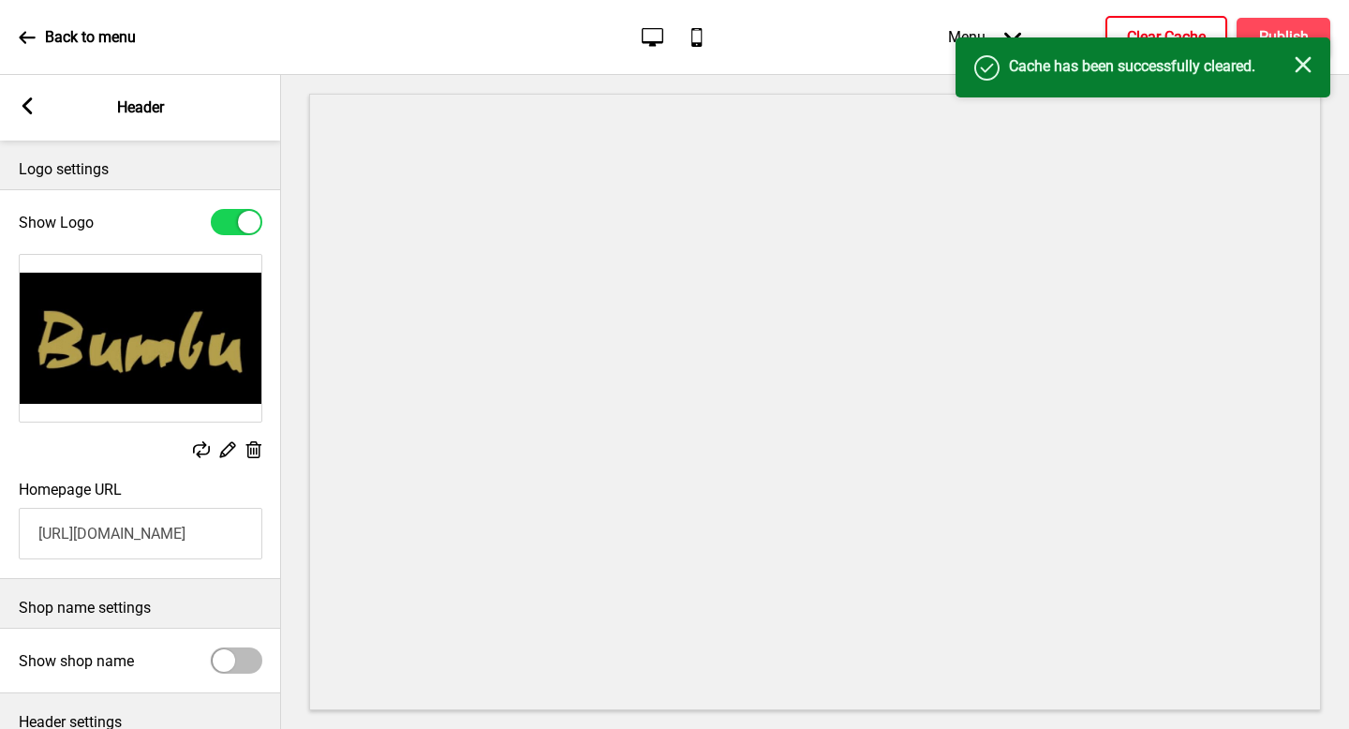
click at [161, 539] on input "https://bumburestaurantpreorder.oddle.me/" at bounding box center [141, 534] width 244 height 52
click at [1281, 29] on h4 "Publish" at bounding box center [1284, 37] width 50 height 21
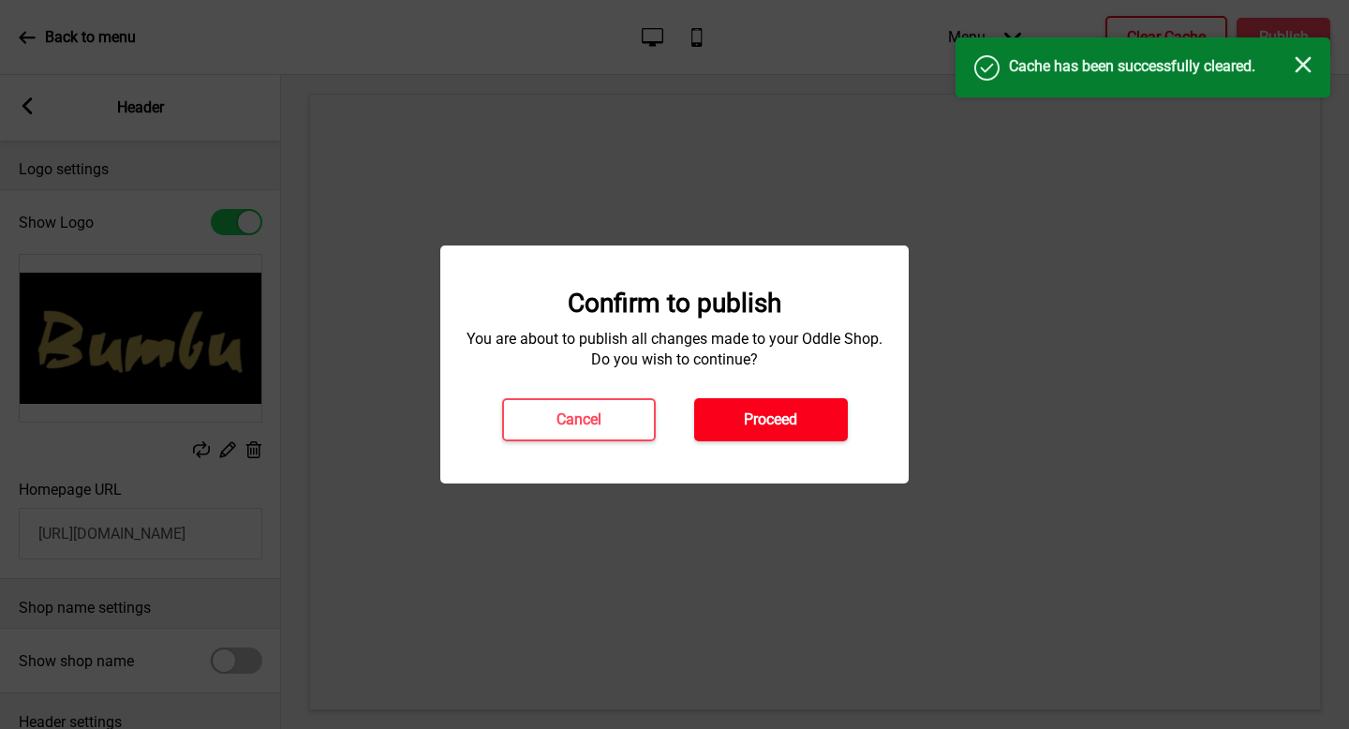
click at [785, 406] on button "Proceed" at bounding box center [771, 419] width 154 height 43
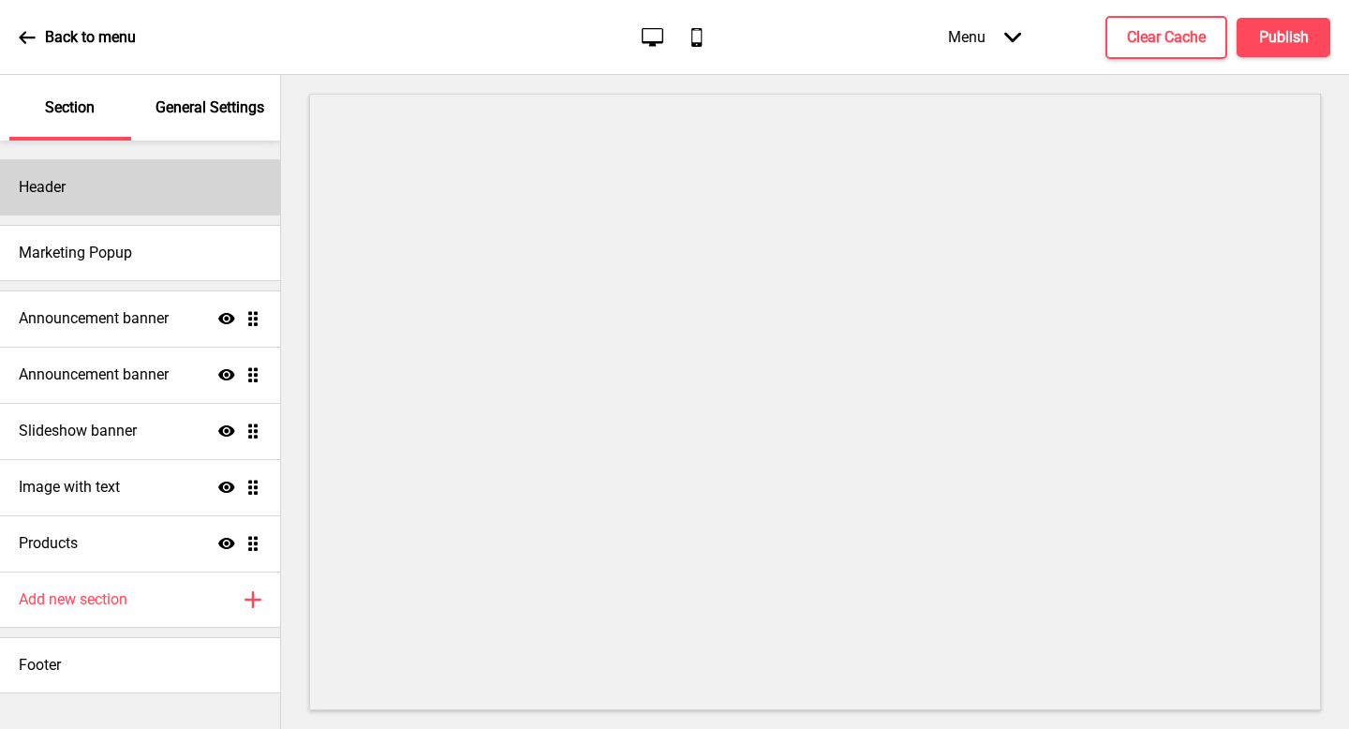
click at [177, 214] on div "Header" at bounding box center [140, 187] width 280 height 56
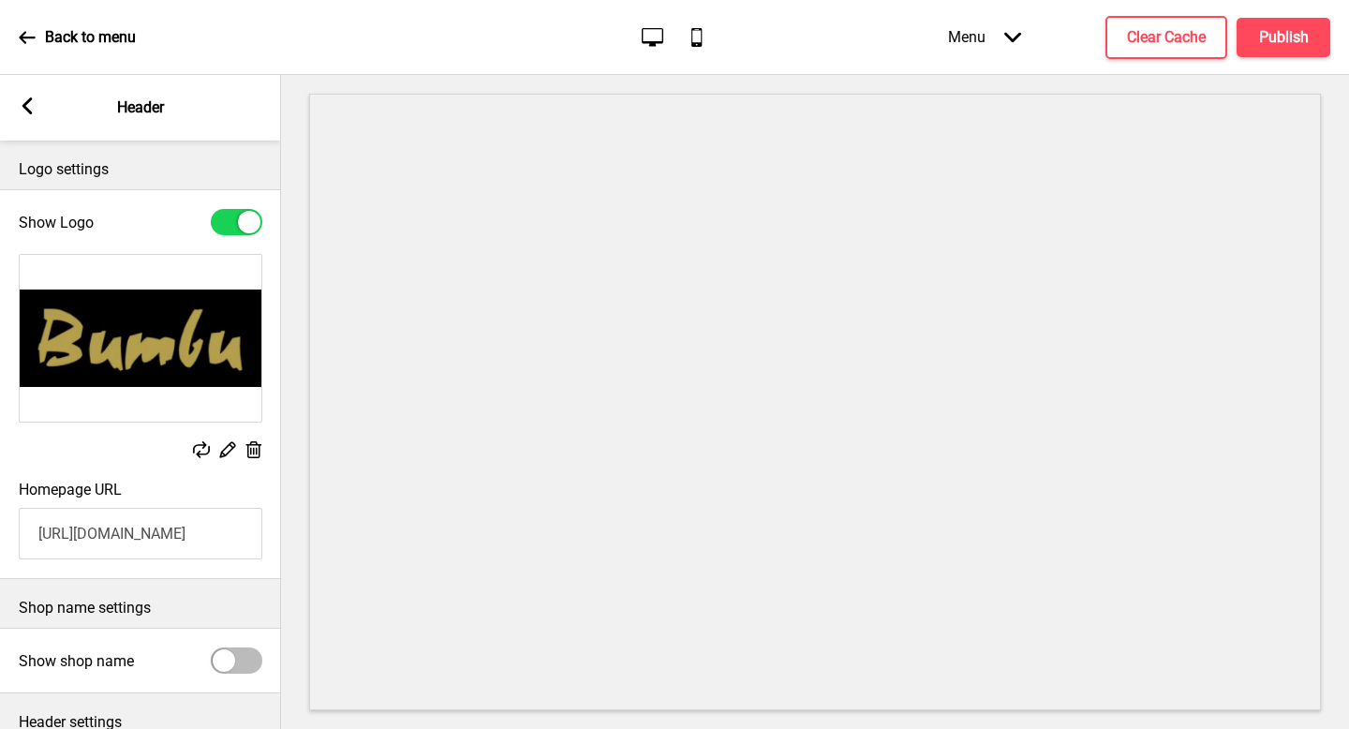
click at [231, 443] on icon at bounding box center [228, 450] width 16 height 16
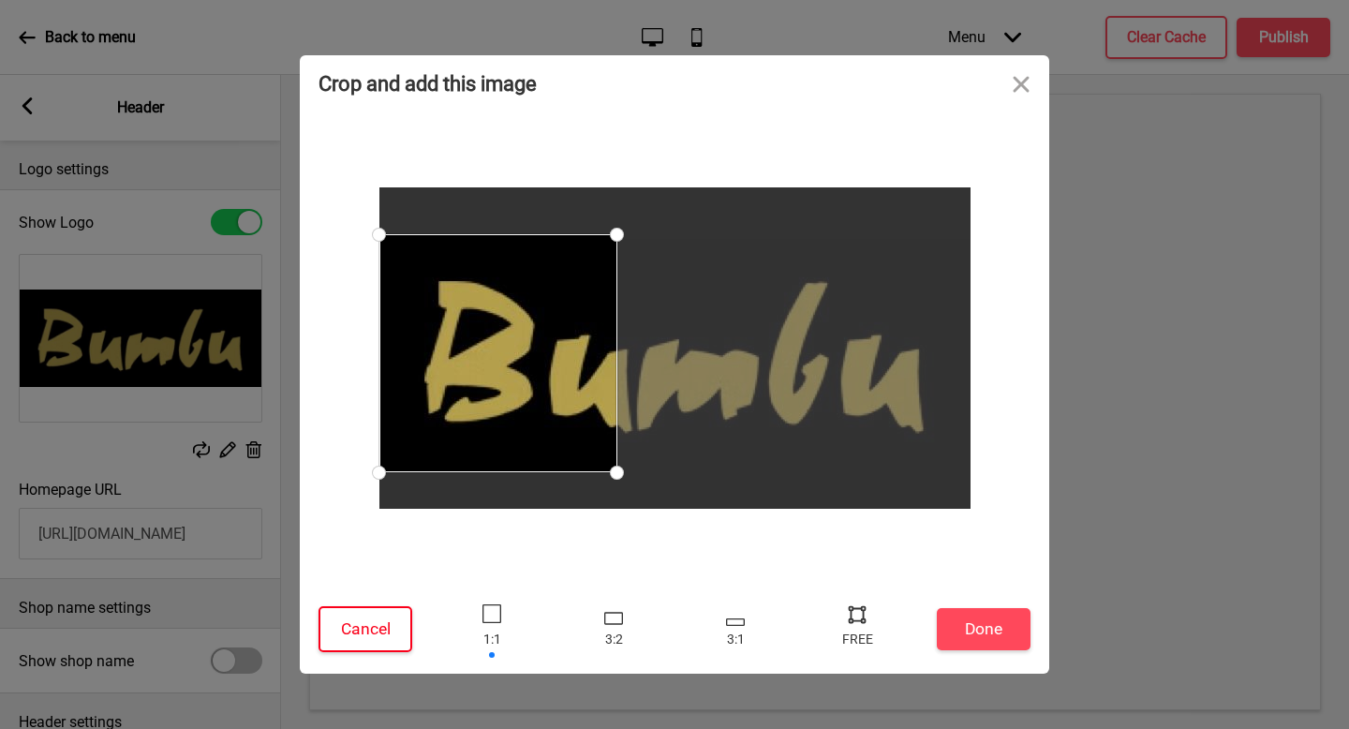
click at [383, 630] on button "Cancel" at bounding box center [366, 629] width 94 height 46
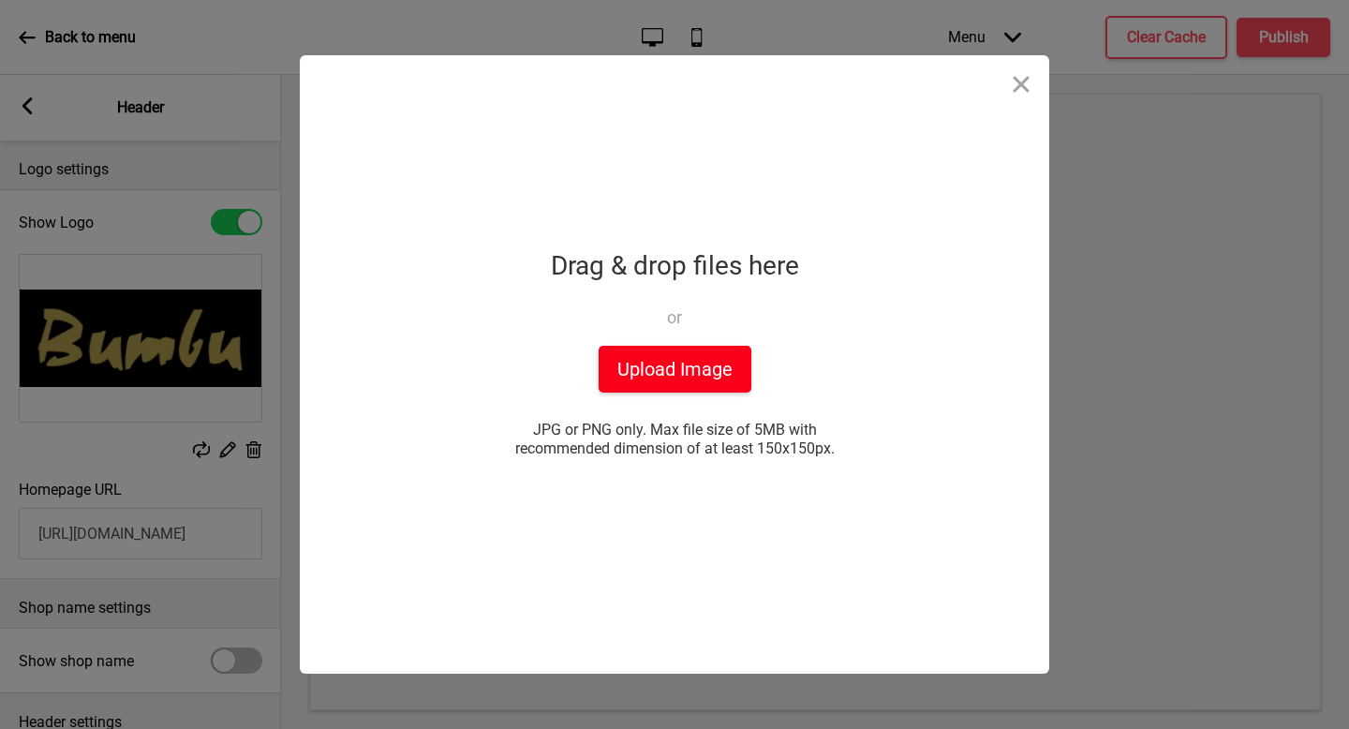
drag, startPoint x: 659, startPoint y: 344, endPoint x: 660, endPoint y: 362, distance: 17.8
click at [660, 348] on div "Drop a file here Drag & drop files here or Upload files from your computer Uplo…" at bounding box center [674, 364] width 469 height 618
click at [661, 372] on button "Upload Image" at bounding box center [675, 369] width 153 height 47
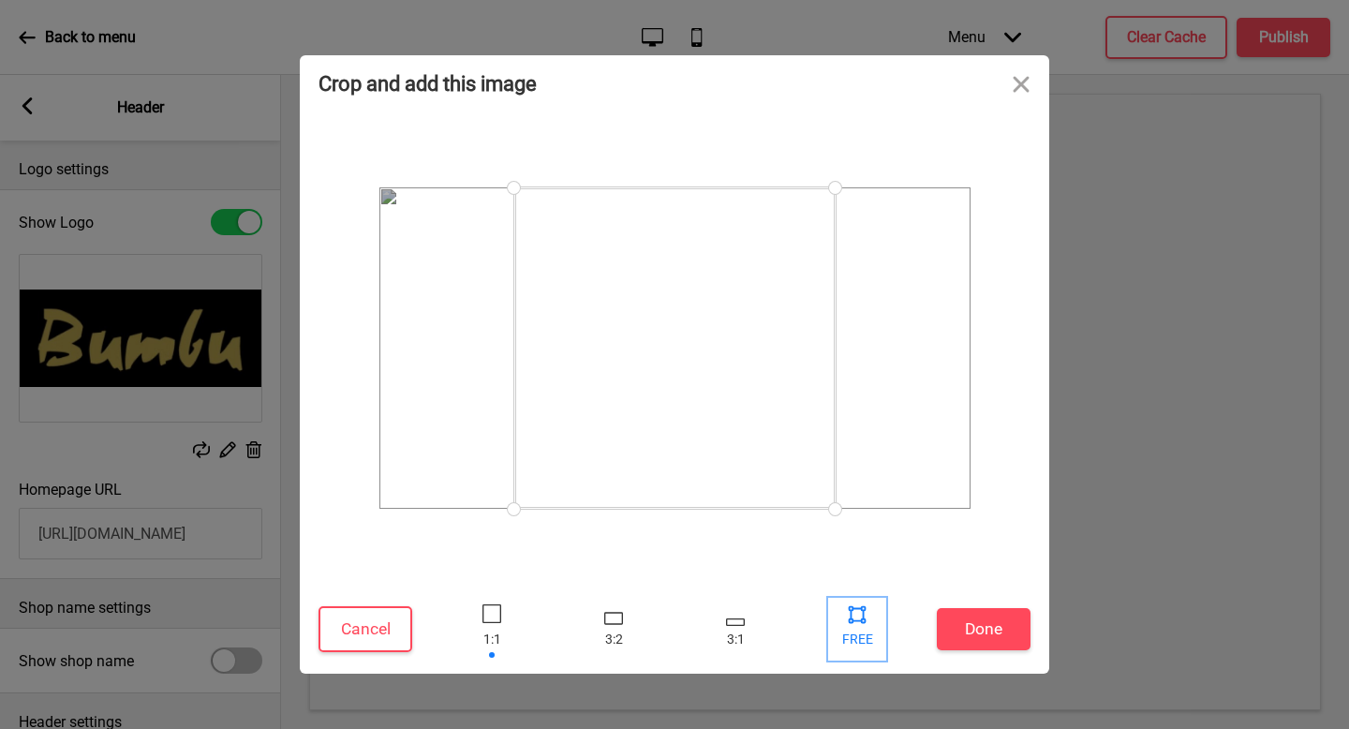
drag, startPoint x: 853, startPoint y: 619, endPoint x: 823, endPoint y: 571, distance: 57.2
click at [851, 619] on div at bounding box center [857, 614] width 28 height 28
drag, startPoint x: 499, startPoint y: 512, endPoint x: 726, endPoint y: 504, distance: 227.8
click at [304, 525] on div at bounding box center [675, 348] width 750 height 473
drag, startPoint x: 835, startPoint y: 510, endPoint x: 1040, endPoint y: 548, distance: 208.8
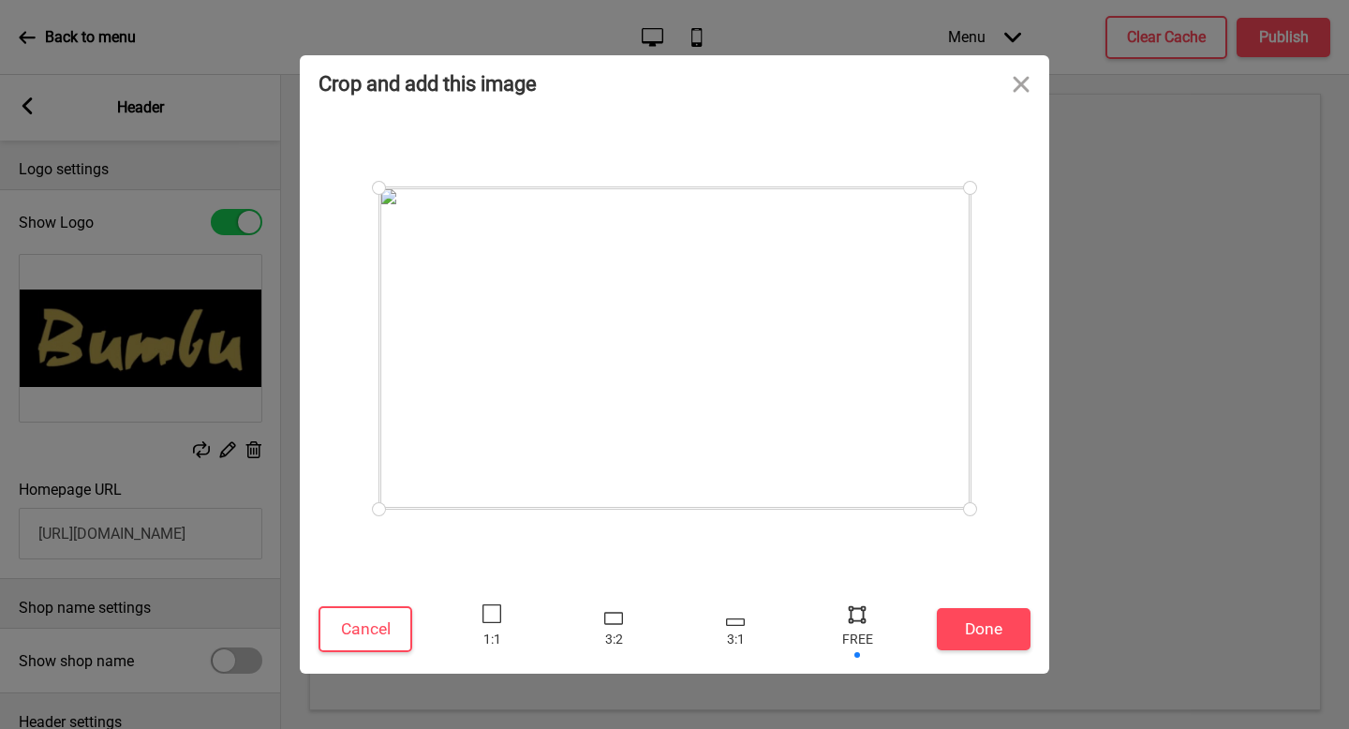
click at [1037, 536] on div at bounding box center [675, 348] width 750 height 473
click at [982, 627] on button "Done" at bounding box center [984, 629] width 94 height 42
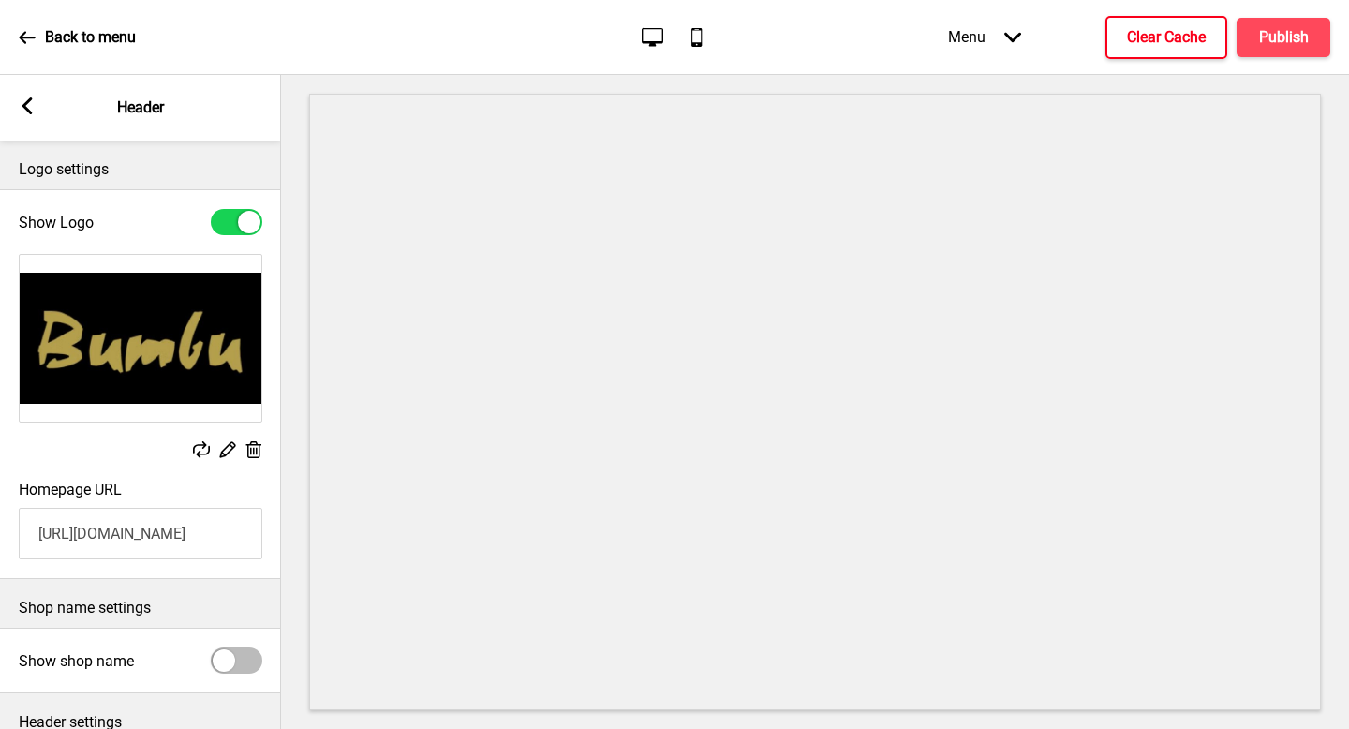
click at [1150, 45] on h4 "Clear Cache" at bounding box center [1166, 37] width 79 height 21
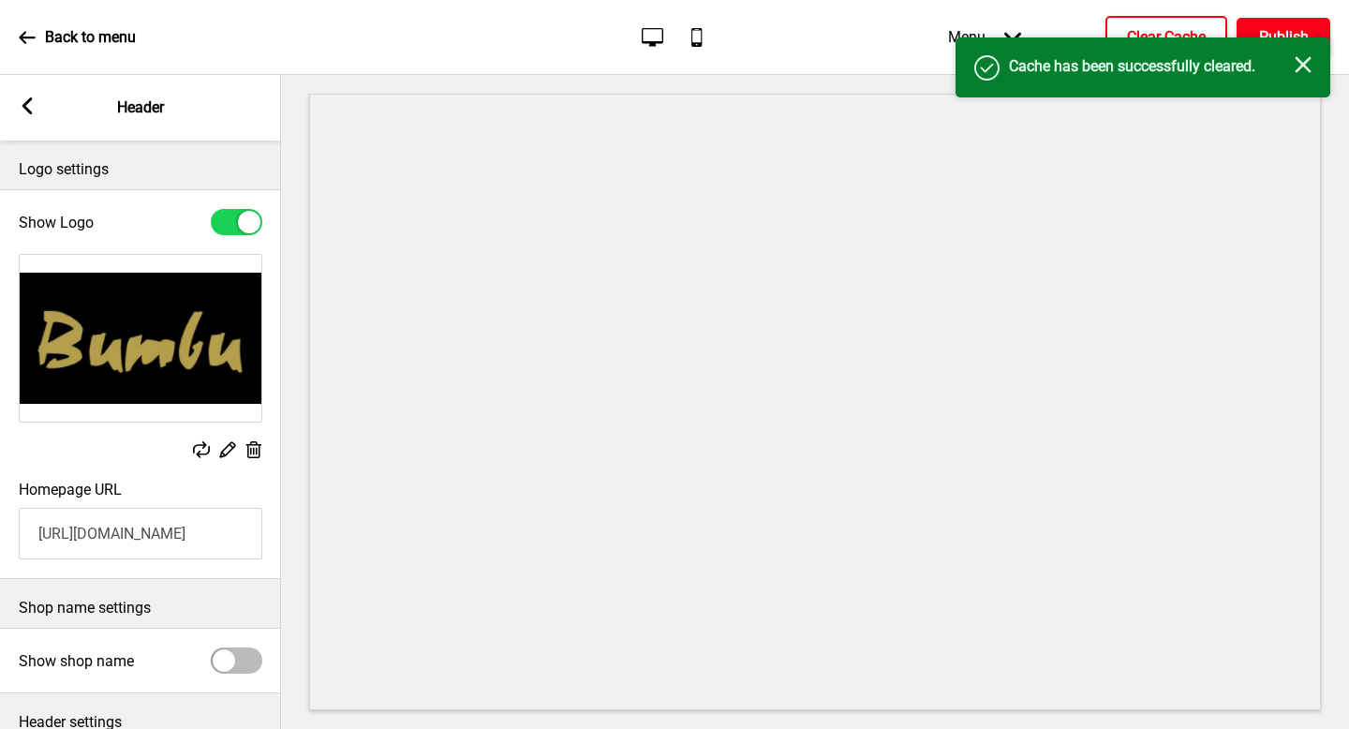
click at [1293, 27] on h4 "Publish" at bounding box center [1284, 37] width 50 height 21
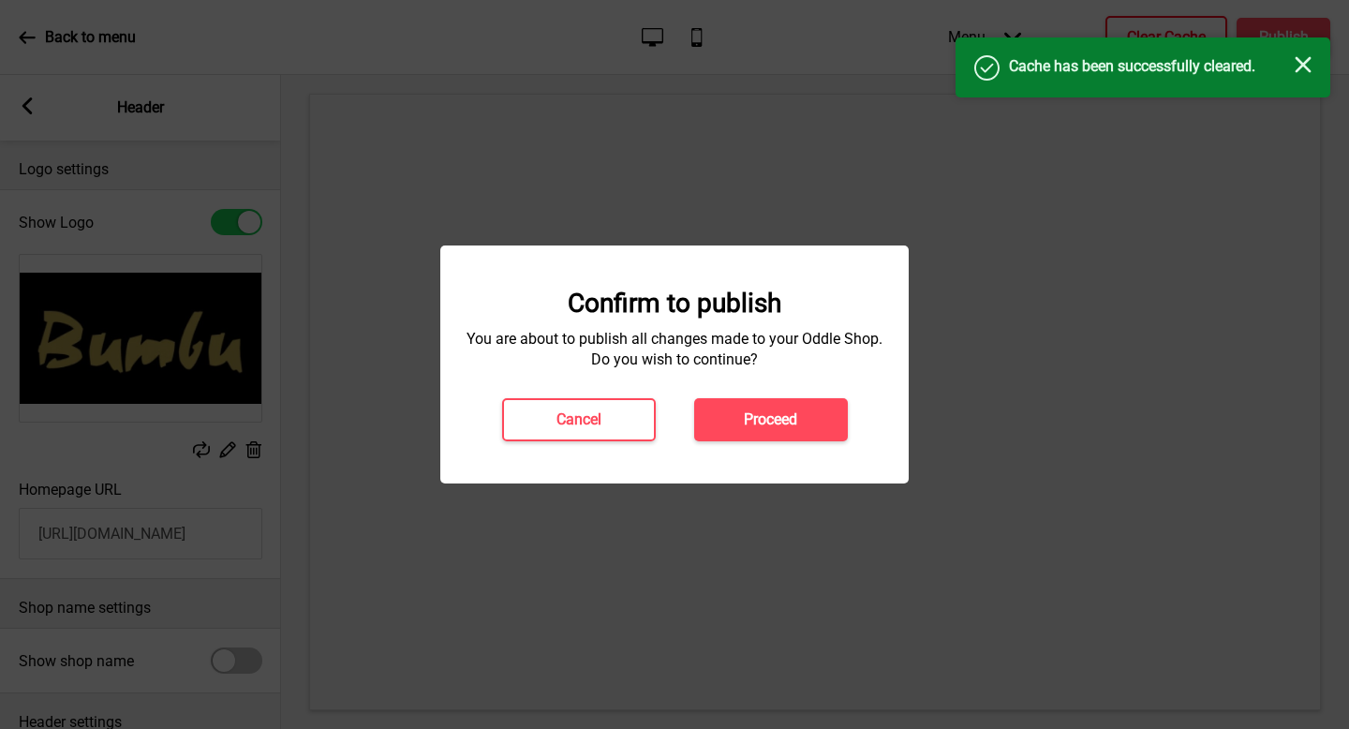
click at [779, 435] on button "Proceed" at bounding box center [771, 419] width 154 height 43
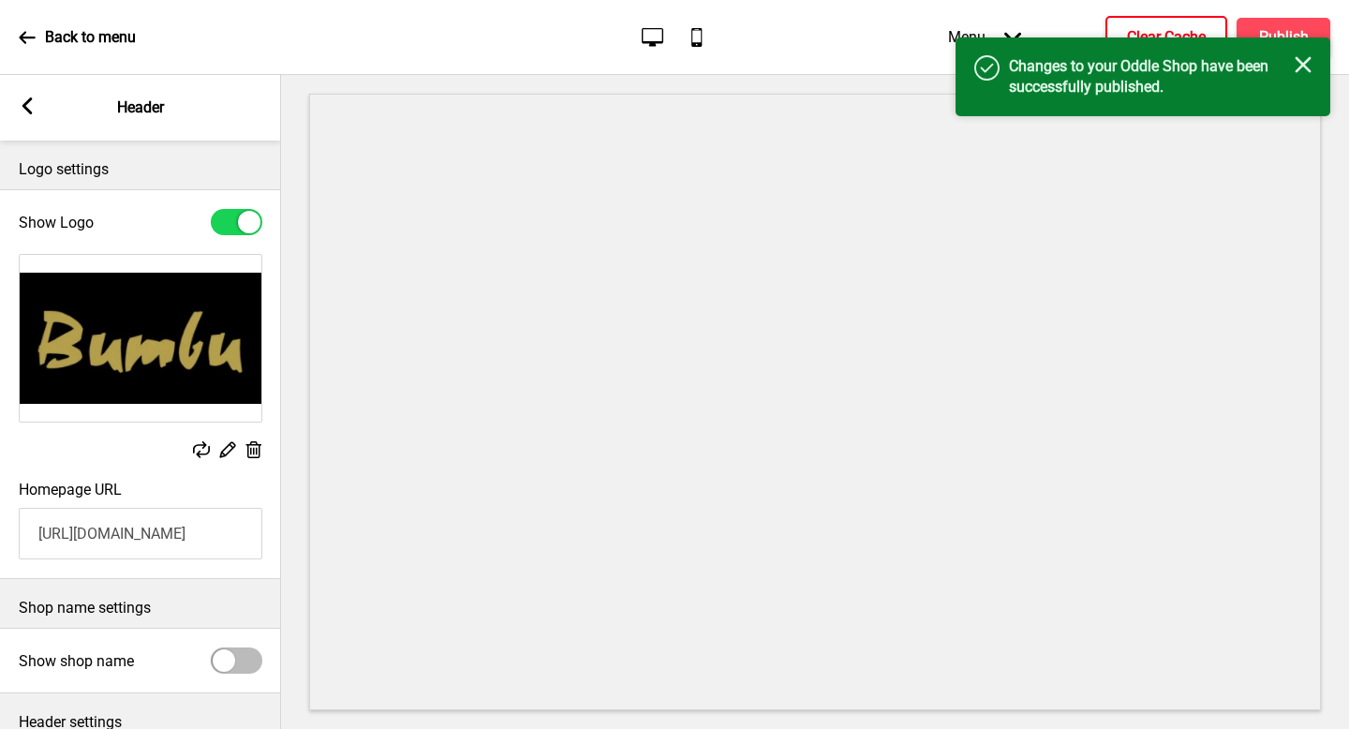
click at [1302, 69] on icon "Close" at bounding box center [1303, 64] width 17 height 17
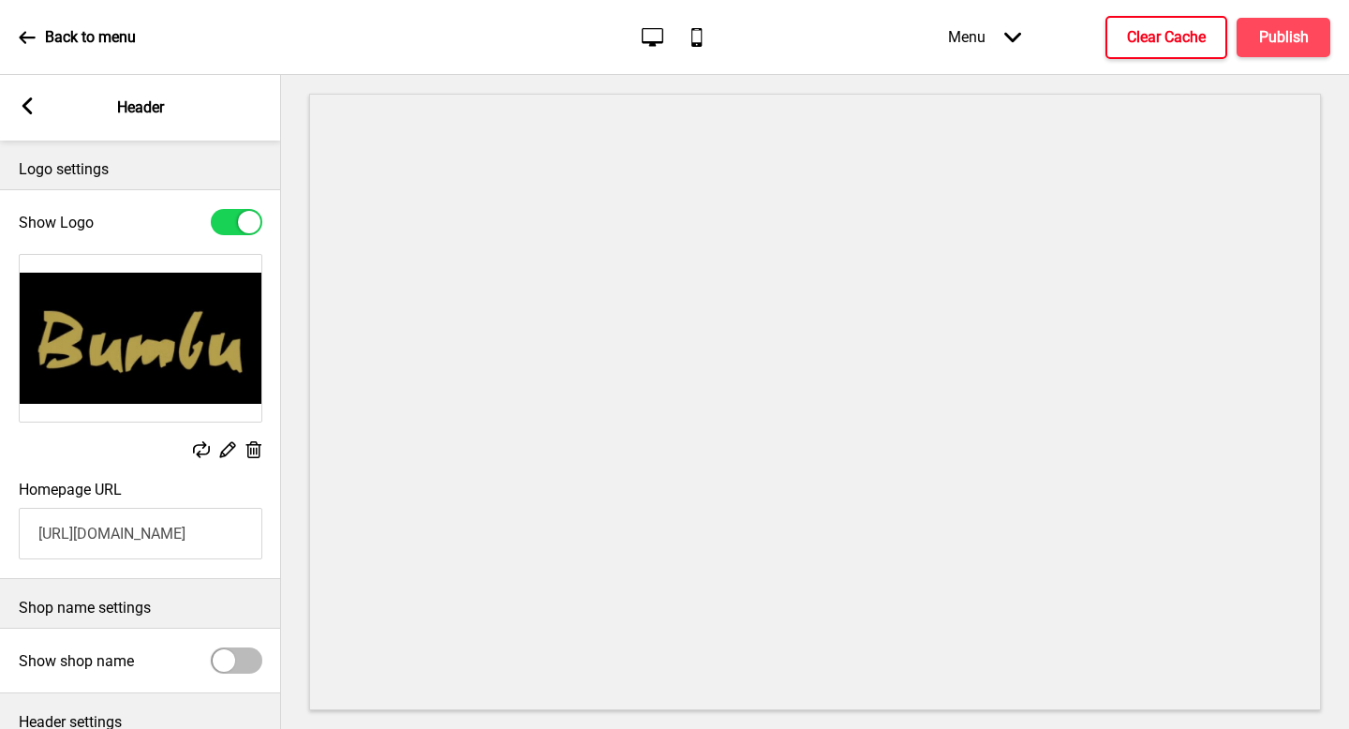
click at [37, 31] on div "Back to menu" at bounding box center [77, 37] width 117 height 51
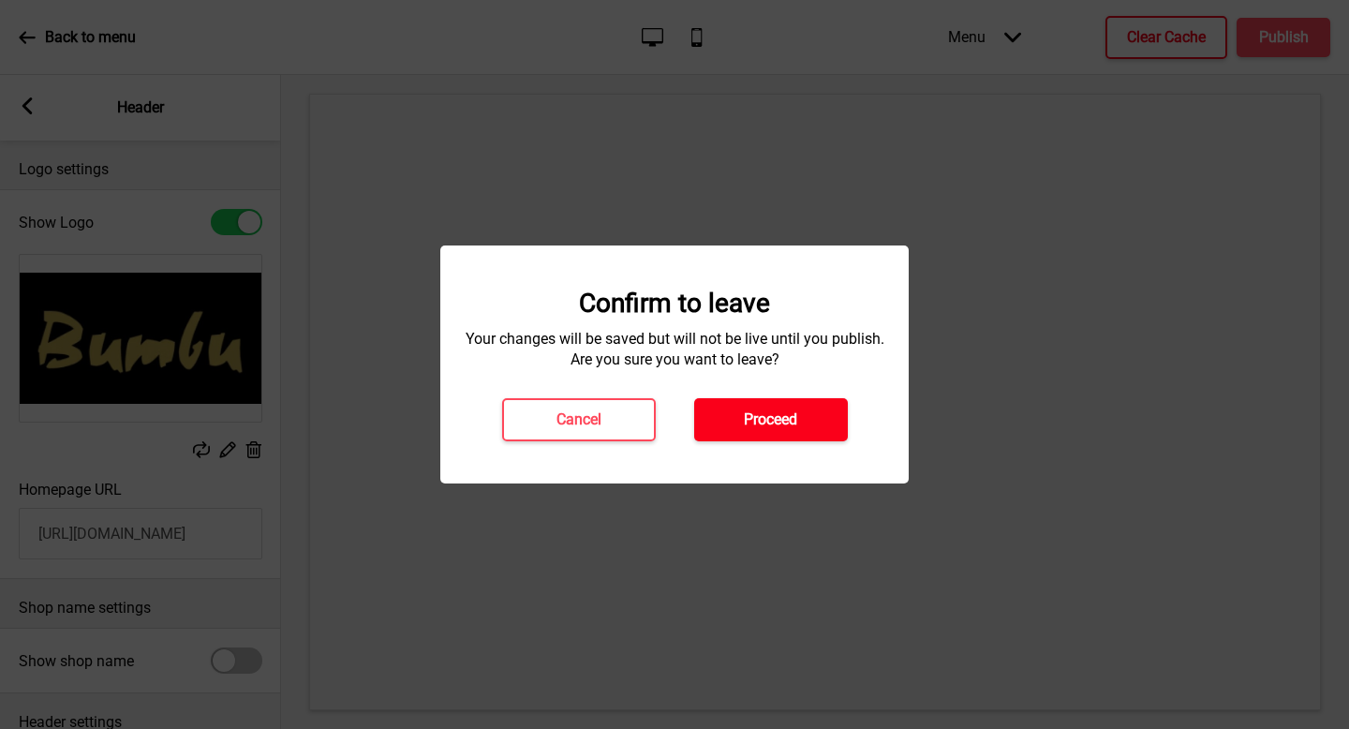
click at [746, 407] on button "Proceed" at bounding box center [771, 419] width 154 height 43
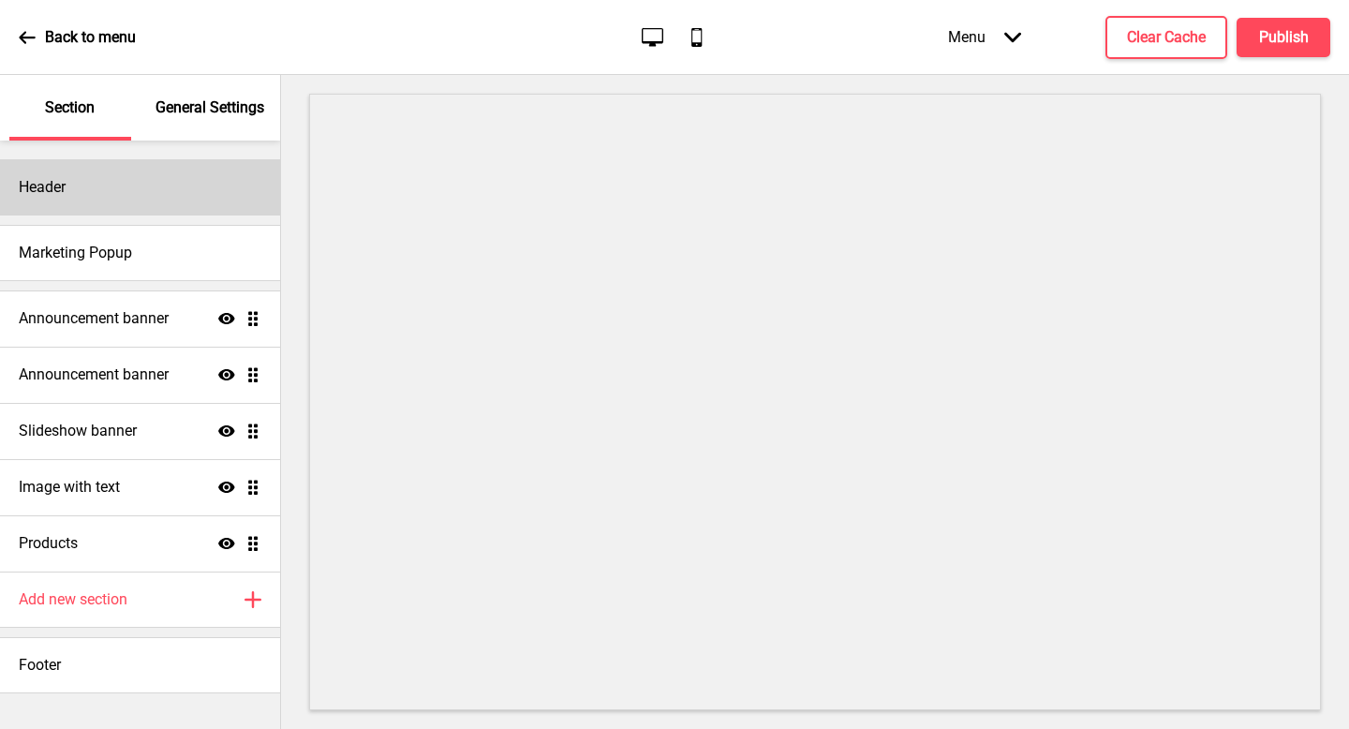
click at [207, 199] on div "Header" at bounding box center [140, 187] width 280 height 56
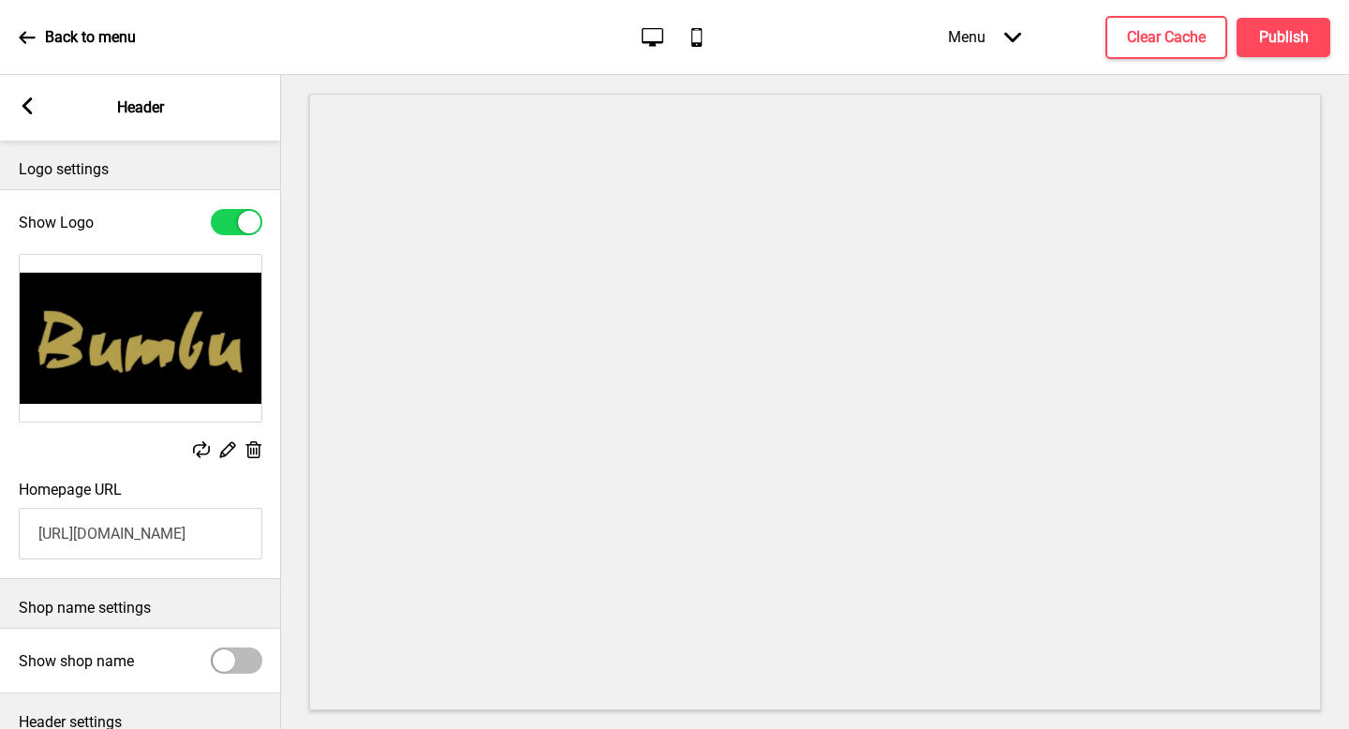
click at [142, 534] on input "https://bumburestaurantpreorder.oddle.me/" at bounding box center [141, 534] width 244 height 52
paste input ".oddle.me/en_SG"
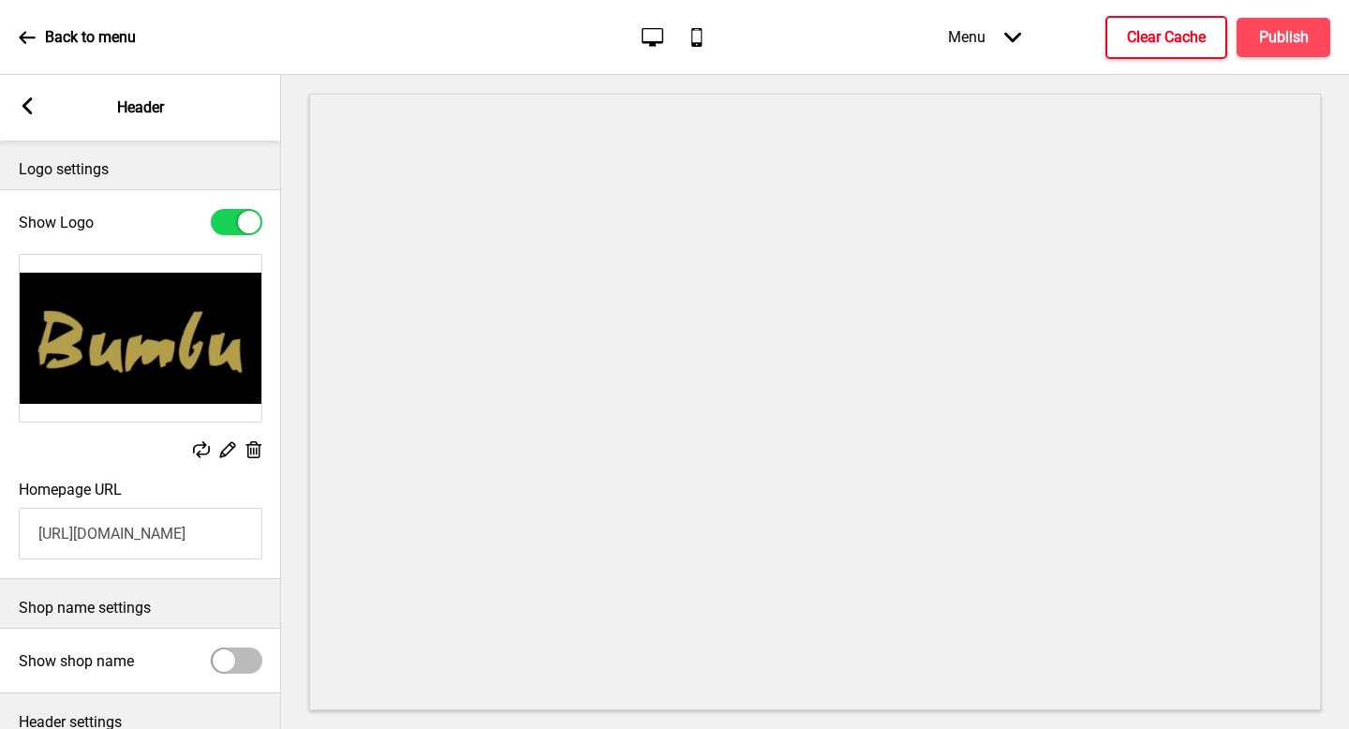
type input "https://bumburestaurant.oddle.me/"
click at [1202, 30] on h4 "Clear Cache" at bounding box center [1166, 37] width 79 height 21
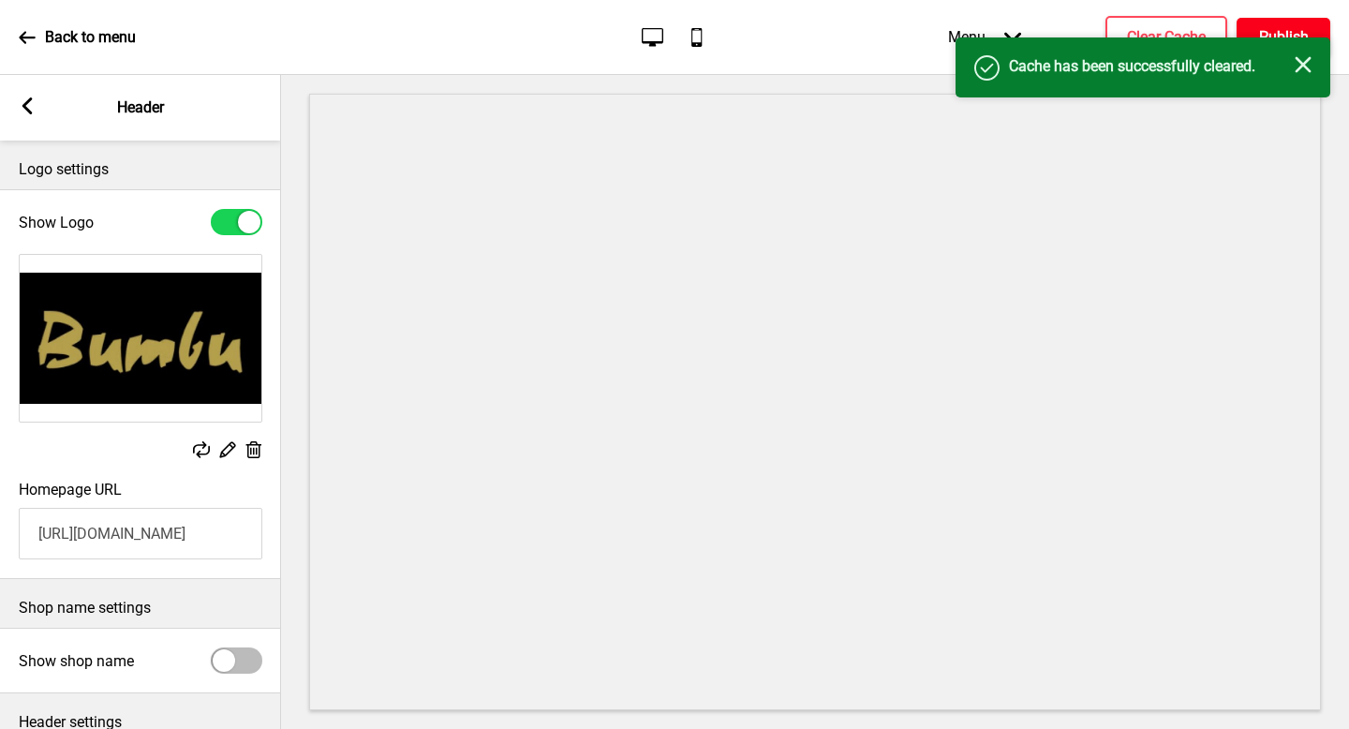
click at [1291, 31] on h4 "Publish" at bounding box center [1284, 37] width 50 height 21
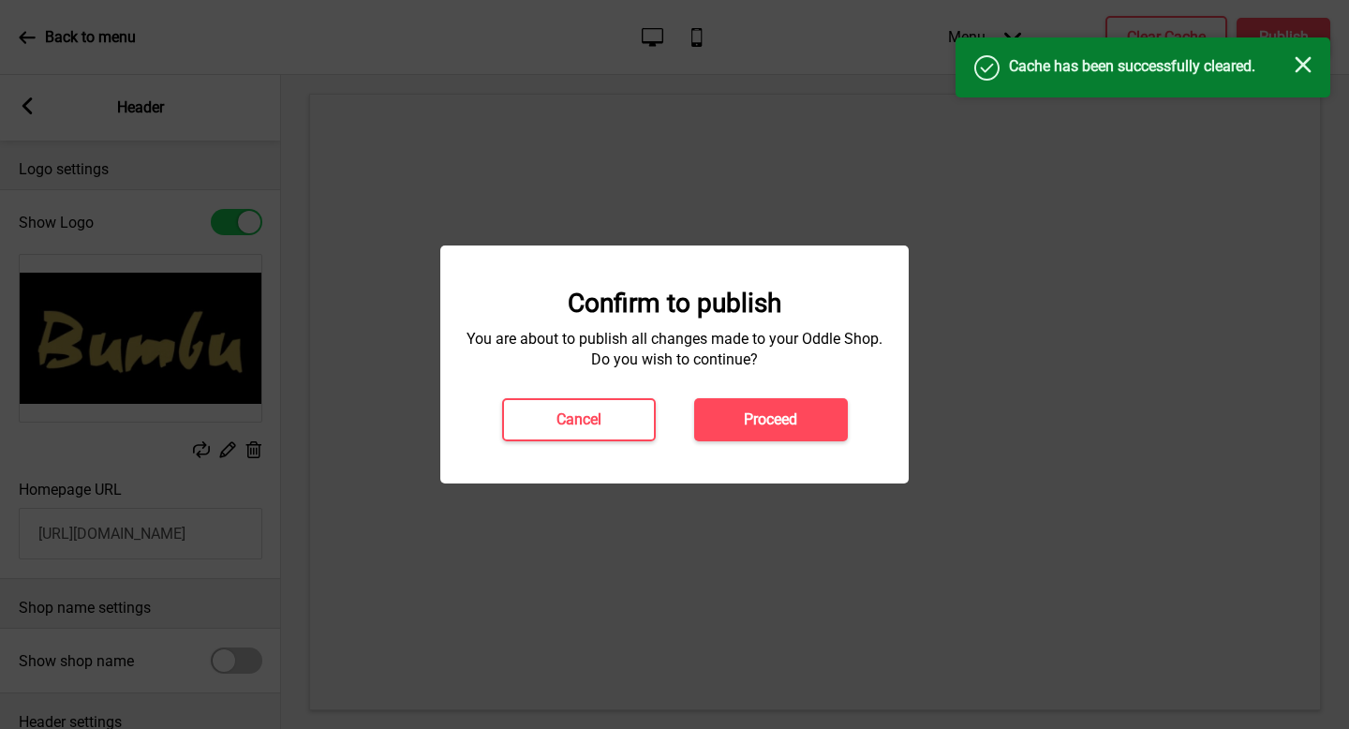
drag, startPoint x: 809, startPoint y: 407, endPoint x: 795, endPoint y: 421, distance: 19.9
click at [809, 407] on button "Proceed" at bounding box center [771, 419] width 154 height 43
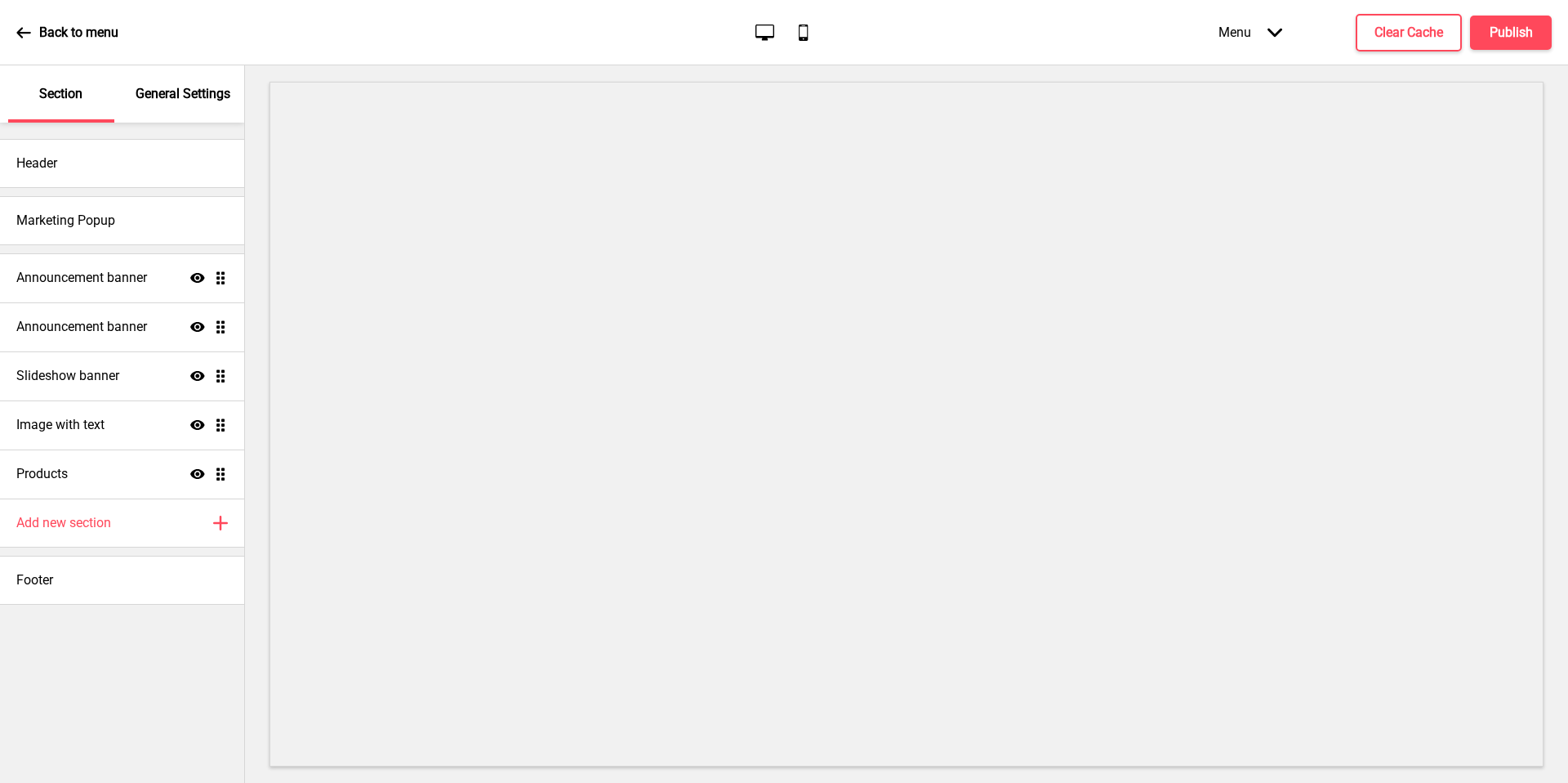
click at [192, 120] on div "Section General Settings Header Marketing Popup Announcement banner Show Drag A…" at bounding box center [122, 424] width 244 height 718
click at [193, 105] on div "General Settings" at bounding box center [184, 94] width 106 height 58
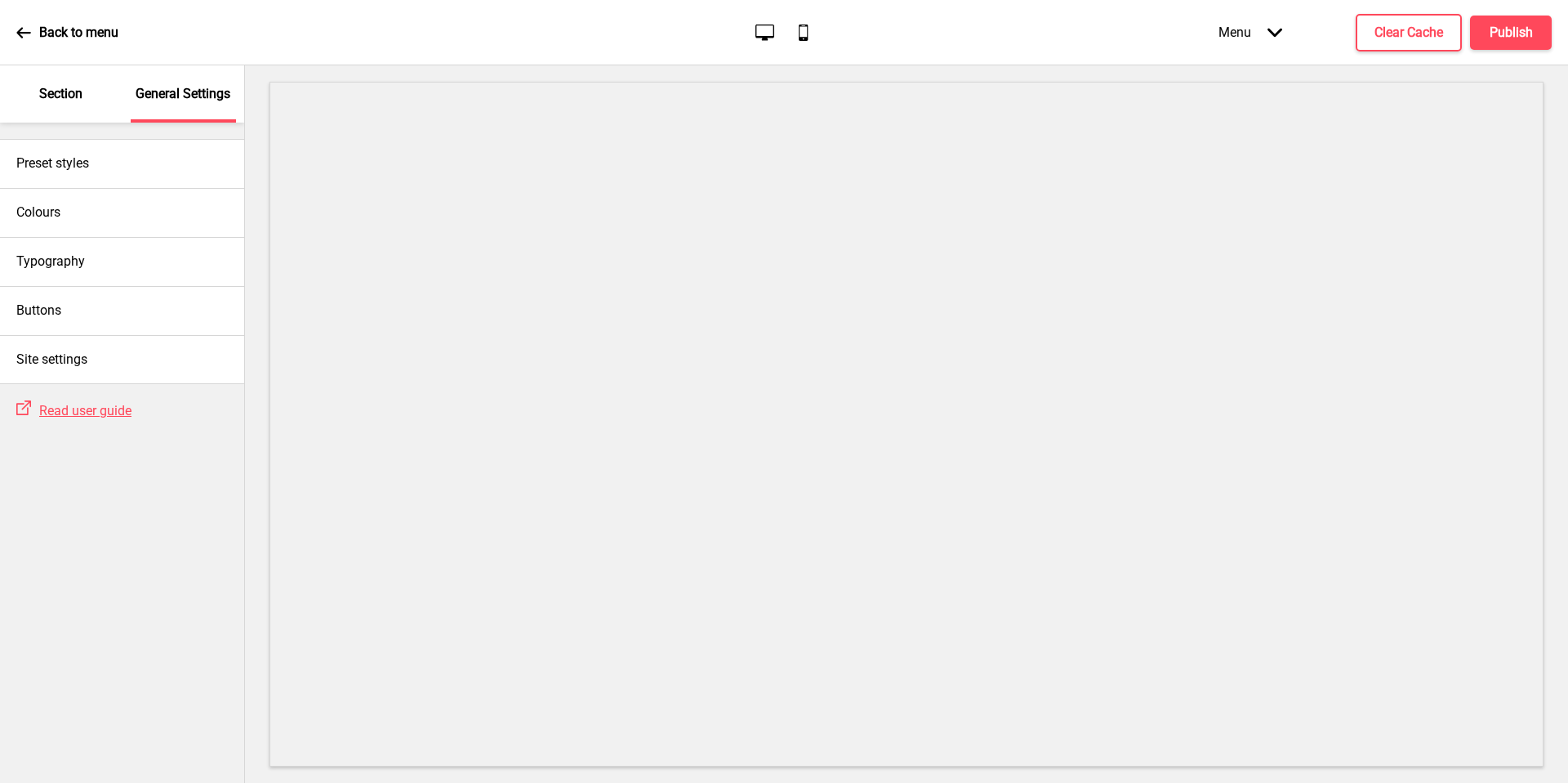
click at [86, 217] on div "Colours" at bounding box center [122, 213] width 244 height 49
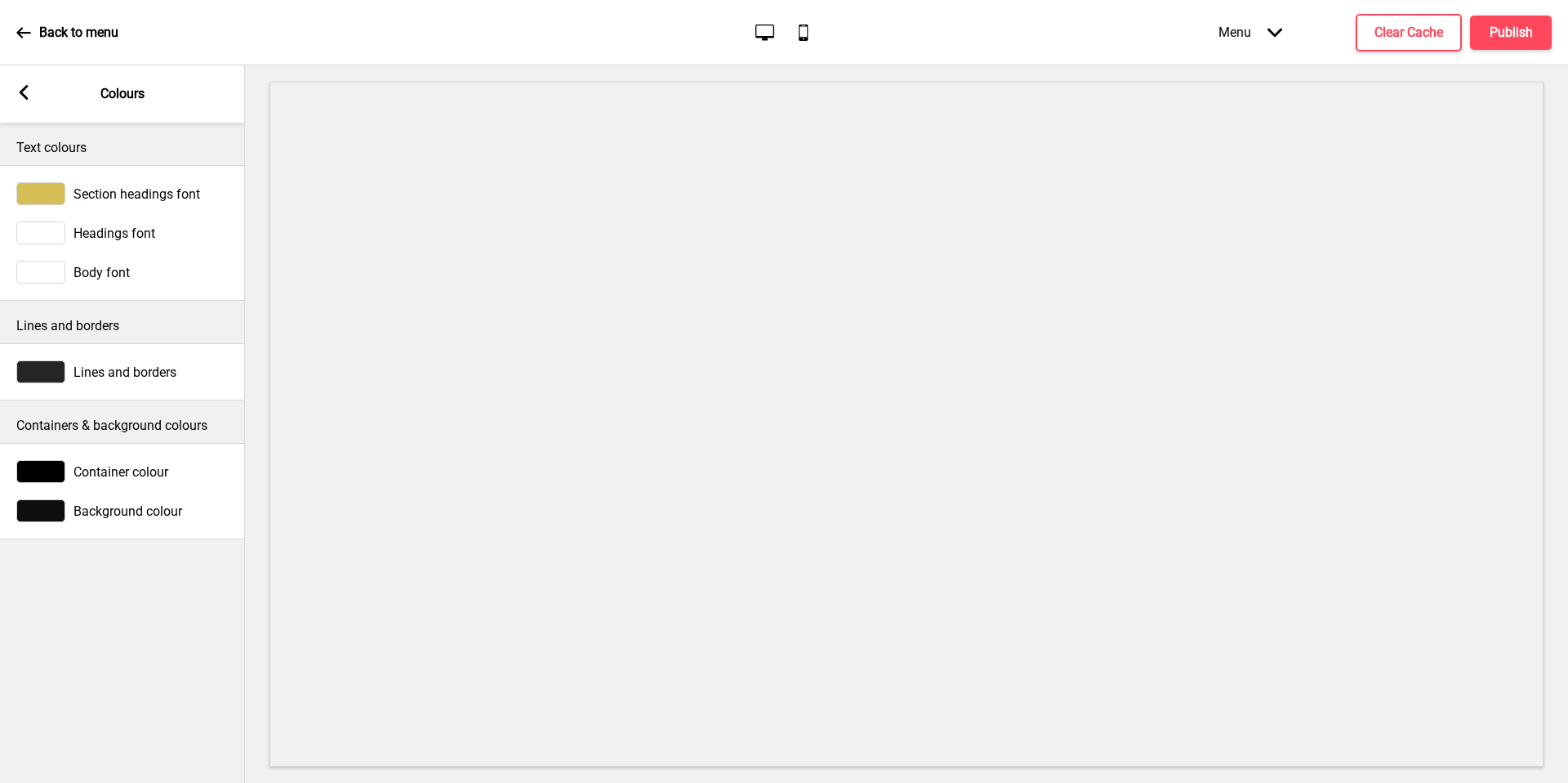
drag, startPoint x: 192, startPoint y: 120, endPoint x: 15, endPoint y: 90, distance: 179.5
click at [15, 90] on div "Arrow left Colours" at bounding box center [122, 94] width 245 height 58
click at [51, 193] on div at bounding box center [41, 194] width 49 height 23
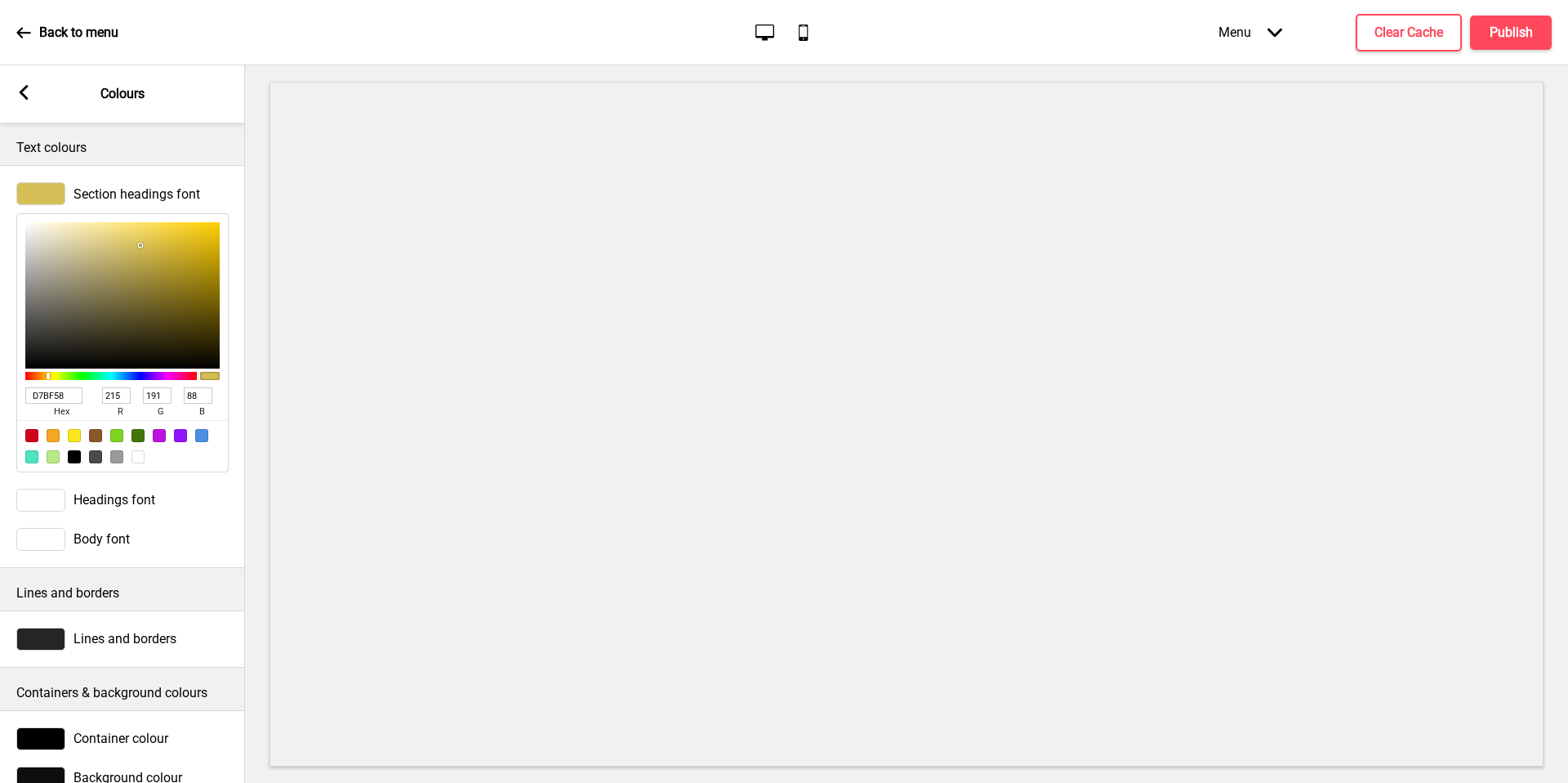
click at [61, 396] on input "D7BF58" at bounding box center [54, 395] width 58 height 17
drag, startPoint x: 15, startPoint y: 90, endPoint x: 61, endPoint y: 396, distance: 309.4
click at [61, 396] on input "D7BF58" at bounding box center [54, 395] width 58 height 17
drag, startPoint x: 61, startPoint y: 396, endPoint x: 20, endPoint y: 101, distance: 297.8
click at [20, 101] on div "Arrow left" at bounding box center [24, 93] width 15 height 18
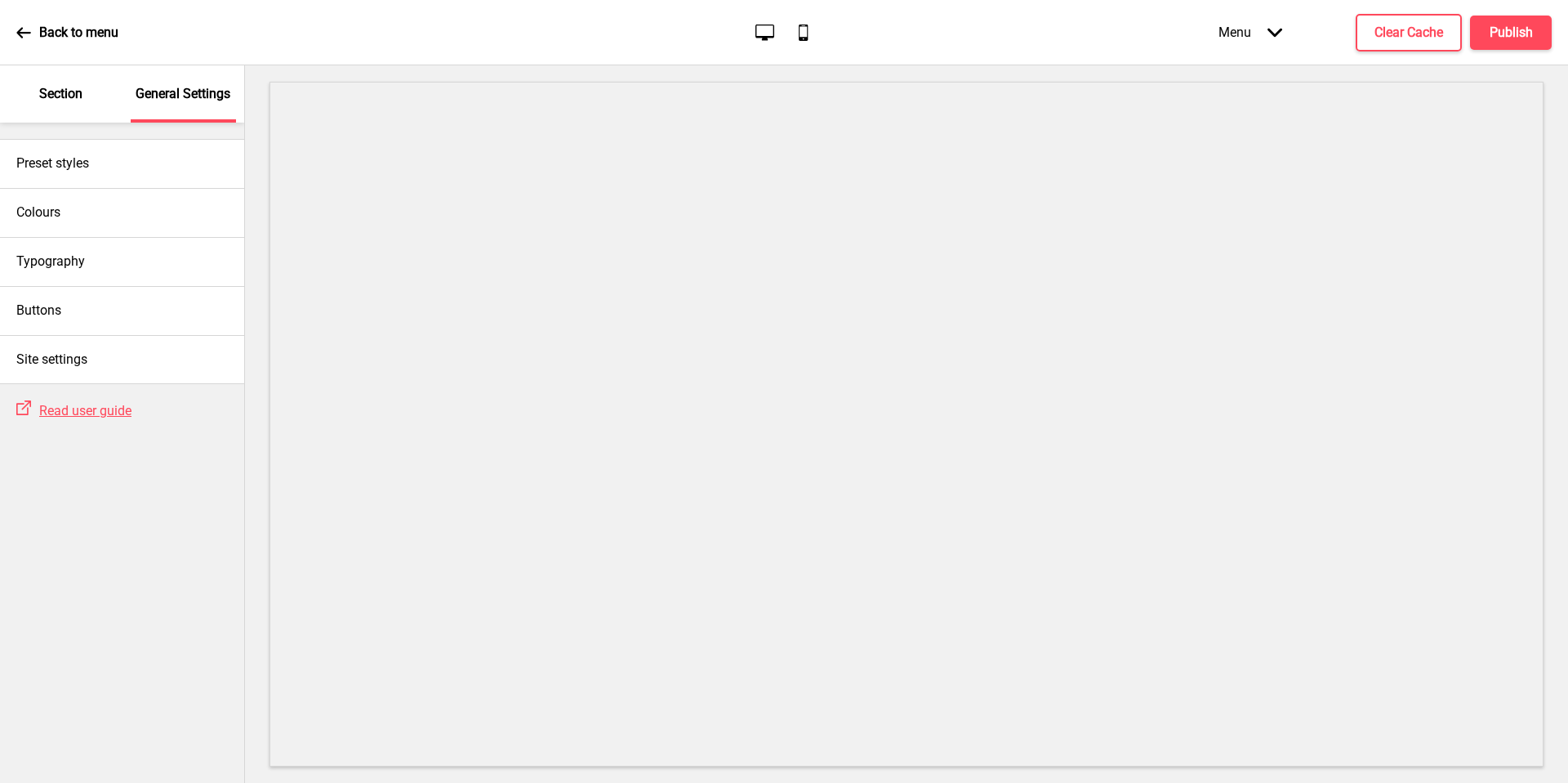
click at [91, 171] on div "Preset styles" at bounding box center [122, 163] width 244 height 49
select select "Custom"
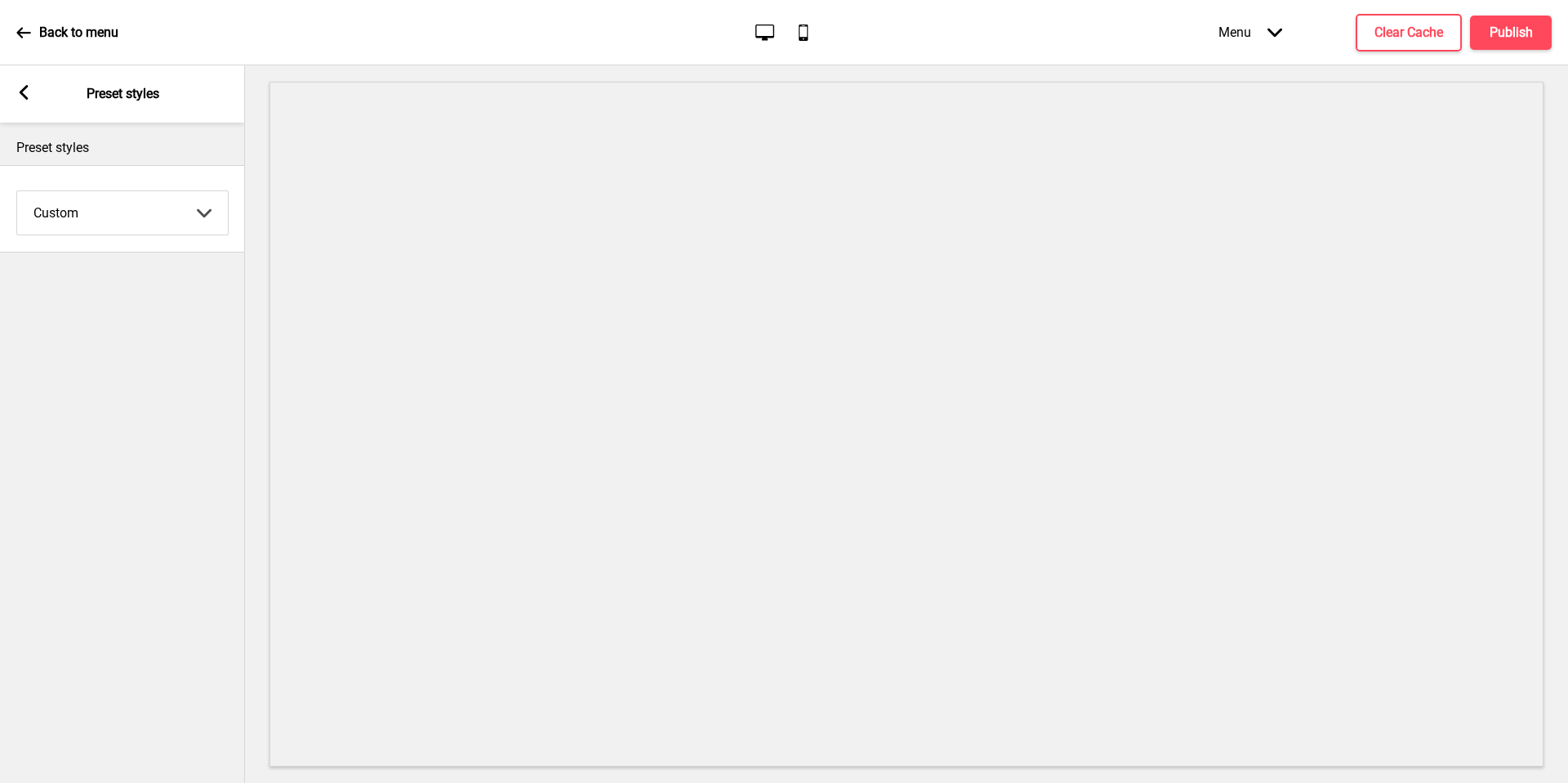
click at [32, 93] on div "Arrow left Preset styles" at bounding box center [122, 94] width 245 height 58
drag, startPoint x: 20, startPoint y: 101, endPoint x: 17, endPoint y: 89, distance: 12.4
click at [17, 89] on div "Arrow left Preset styles" at bounding box center [122, 94] width 245 height 58
click at [19, 90] on rect at bounding box center [24, 92] width 15 height 15
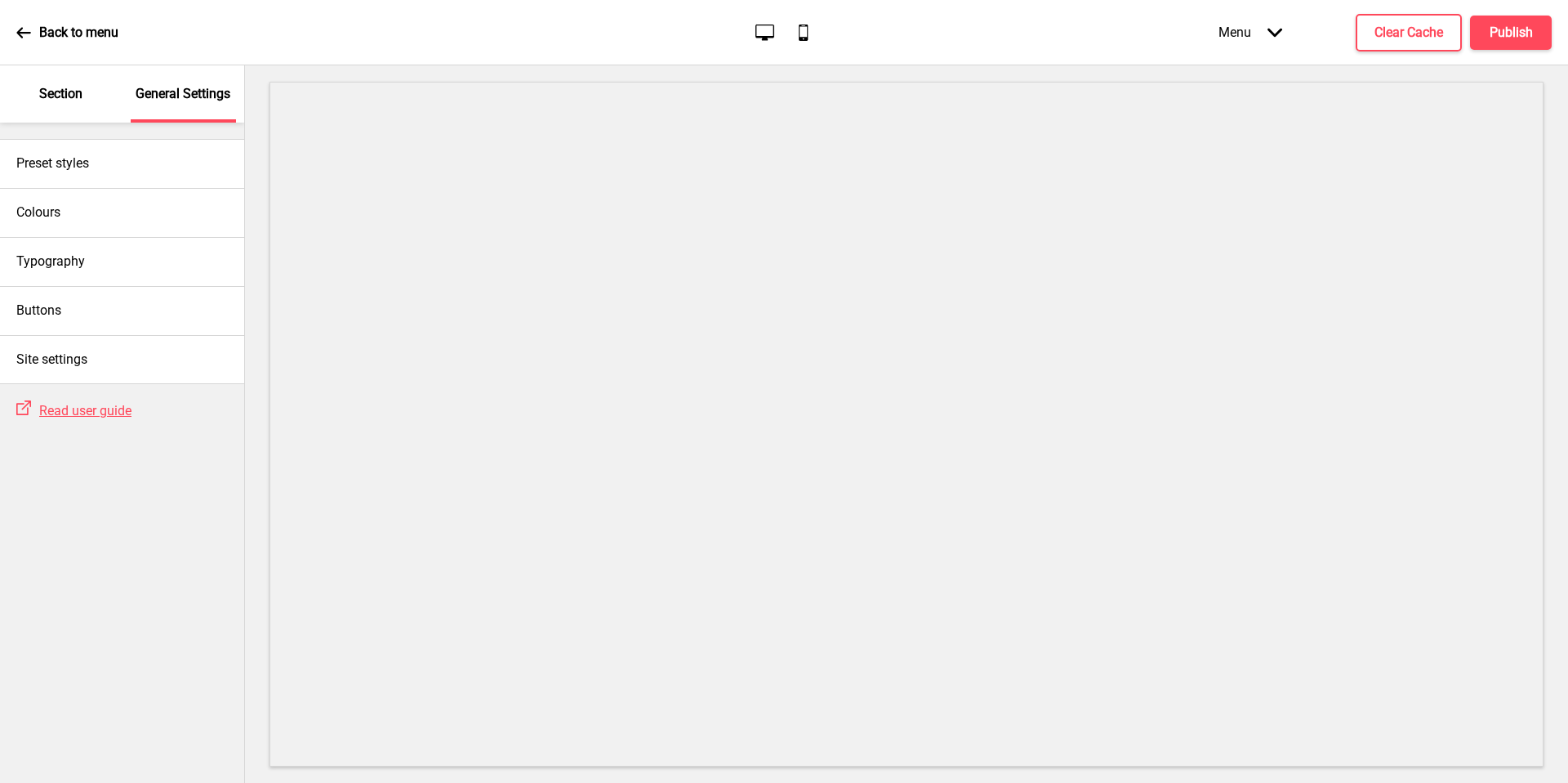
click at [68, 273] on div "Typography" at bounding box center [122, 262] width 244 height 49
select select "Lato"
